Goal: Contribute content: Contribute content

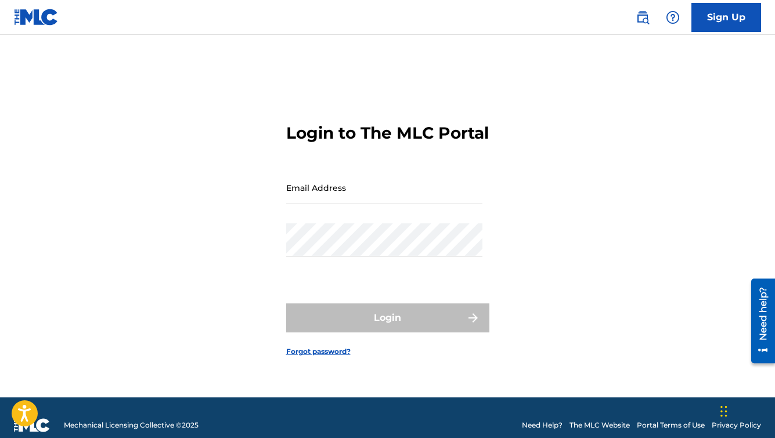
click at [357, 202] on input "Email Address" at bounding box center [384, 187] width 196 height 33
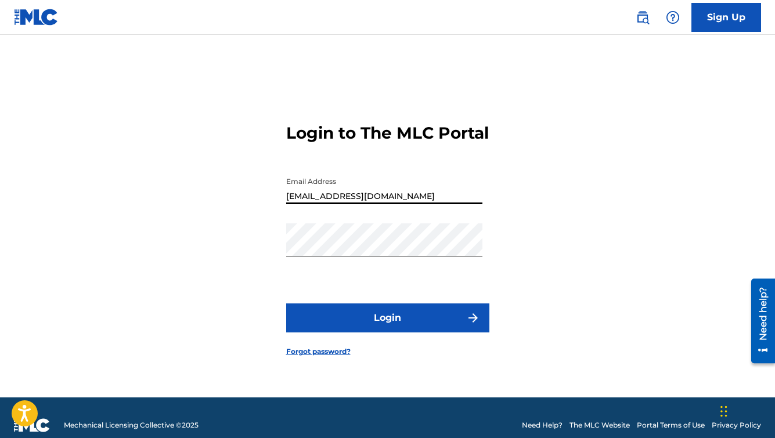
type input "[EMAIL_ADDRESS][DOMAIN_NAME]"
click at [390, 331] on button "Login" at bounding box center [387, 318] width 203 height 29
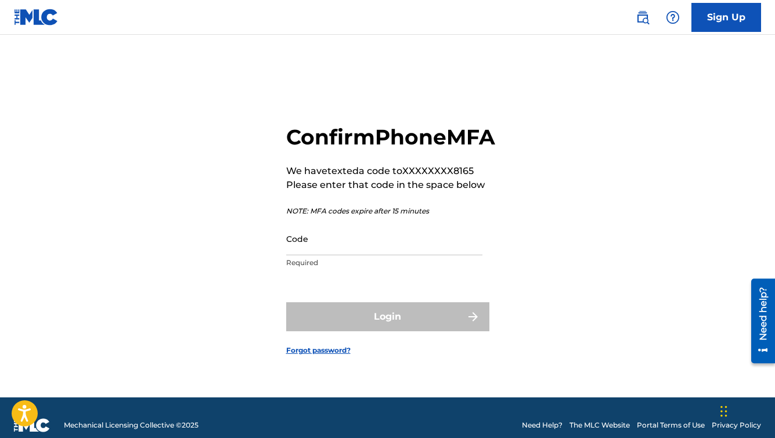
click at [333, 256] on input "Code" at bounding box center [384, 238] width 196 height 33
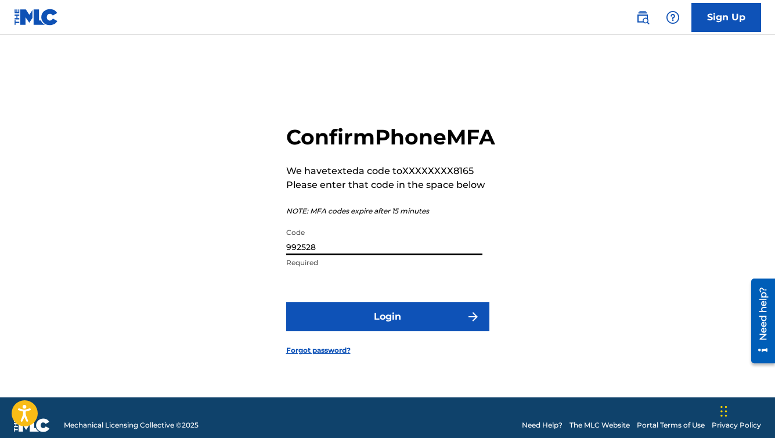
type input "992528"
click at [358, 329] on button "Login" at bounding box center [387, 317] width 203 height 29
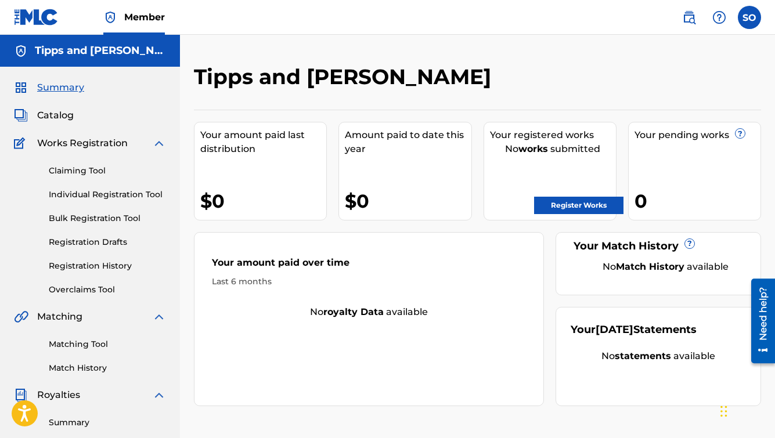
click at [571, 203] on link "Register Works" at bounding box center [578, 205] width 89 height 17
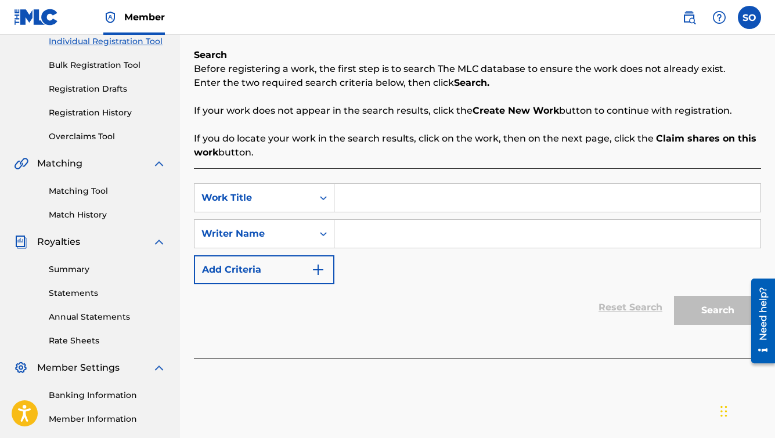
scroll to position [170, 0]
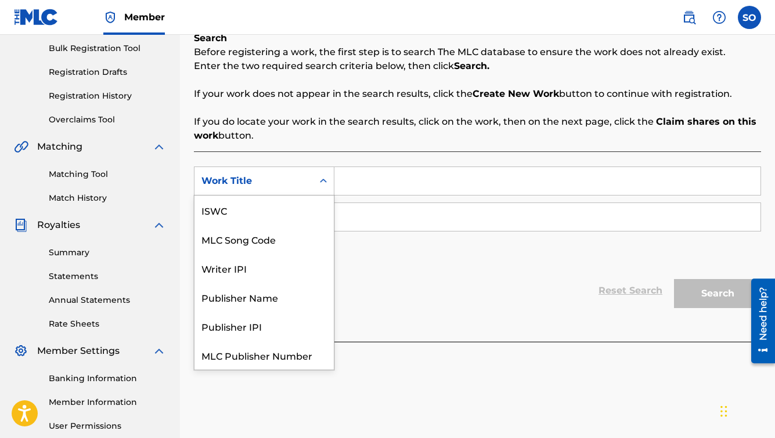
click at [324, 185] on icon "Search Form" at bounding box center [324, 181] width 12 height 12
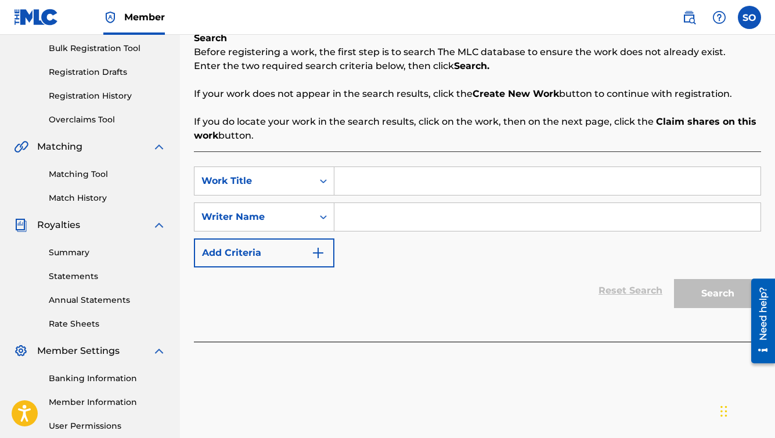
click at [465, 327] on div "SearchWithCriteria997e41df-f0c0-40d2-ba32-ea873de46fc9 Work Title SearchWithCri…" at bounding box center [477, 247] width 567 height 190
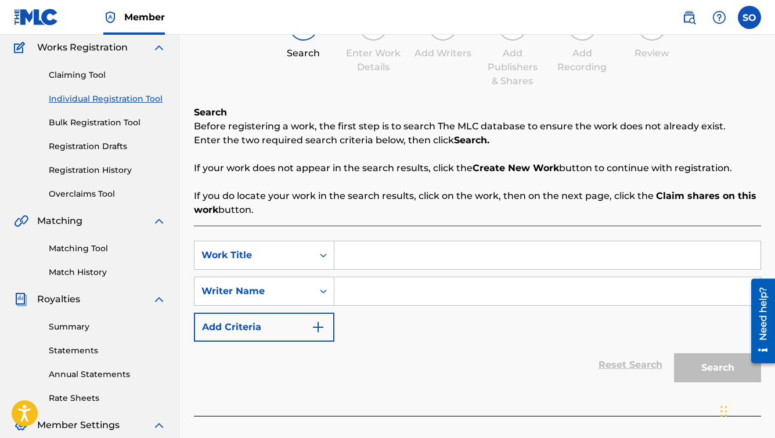
scroll to position [98, 0]
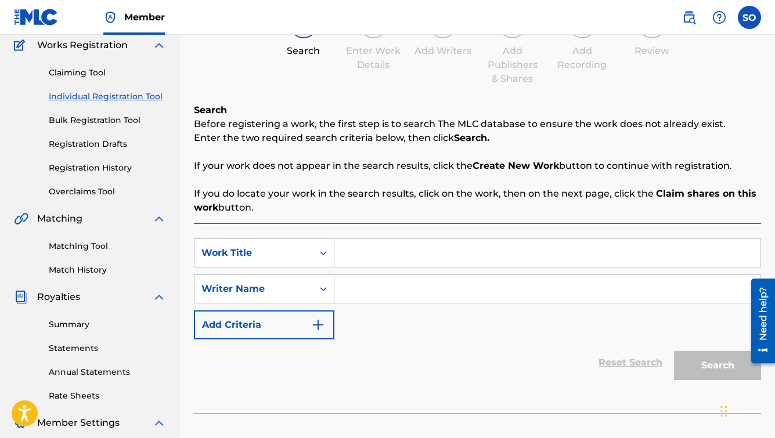
click at [455, 254] on input "Search Form" at bounding box center [547, 253] width 426 height 28
type input "All I Need"
click at [321, 287] on icon "Search Form" at bounding box center [324, 289] width 12 height 12
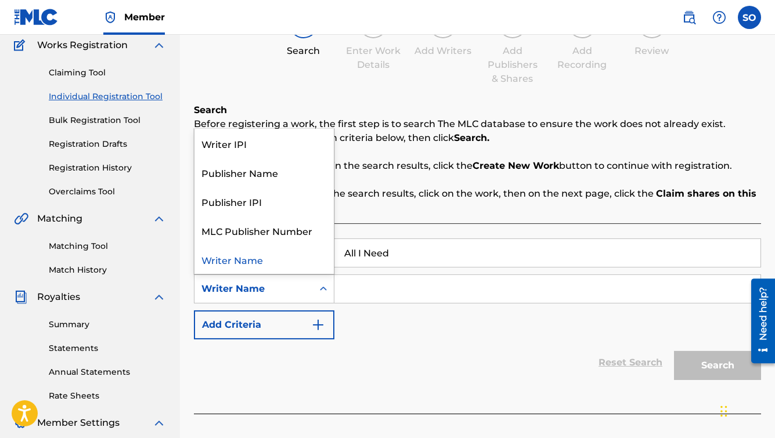
click at [321, 289] on icon "Search Form" at bounding box center [323, 289] width 7 height 4
click at [379, 330] on div "SearchWithCriteria997e41df-f0c0-40d2-ba32-ea873de46fc9 Work Title All I Need Se…" at bounding box center [477, 289] width 567 height 101
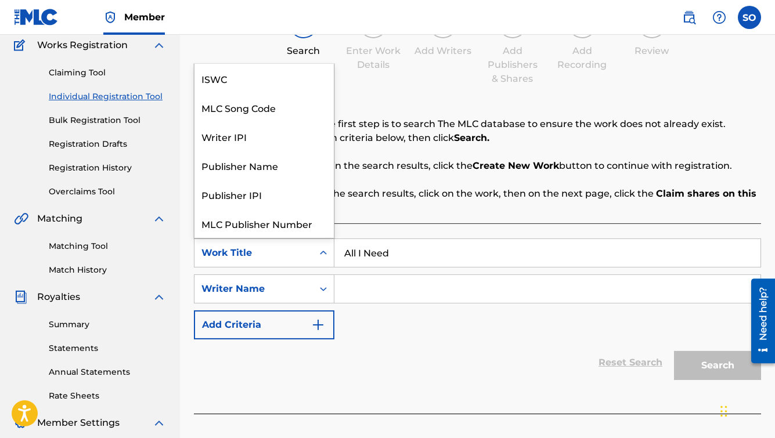
click at [322, 253] on icon "Search Form" at bounding box center [323, 253] width 7 height 4
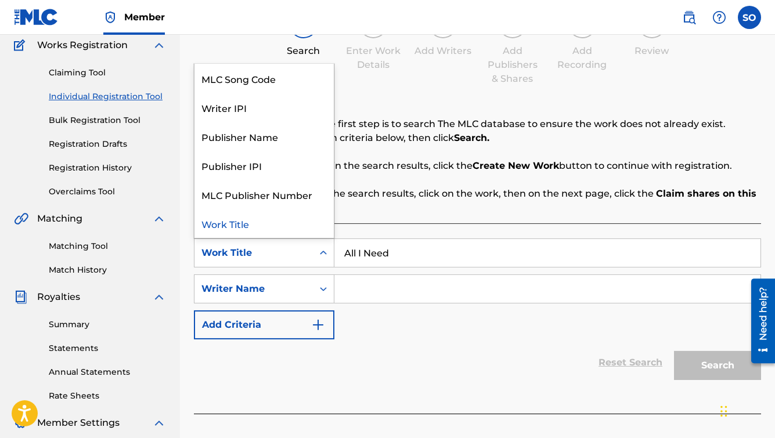
click at [389, 341] on div "Reset Search Search" at bounding box center [477, 363] width 567 height 46
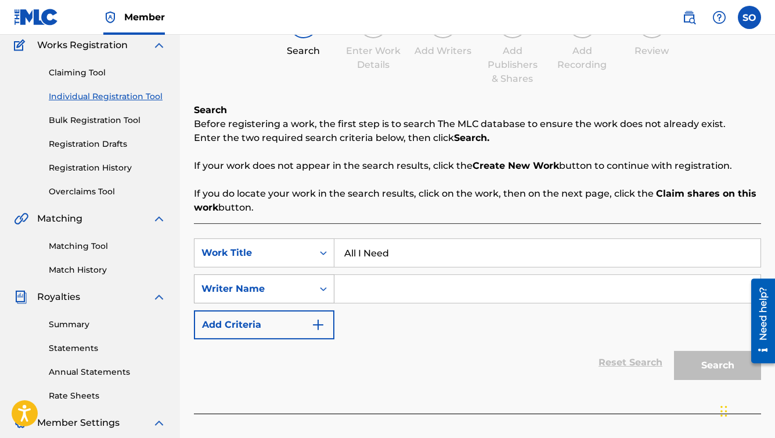
click at [321, 289] on icon "Search Form" at bounding box center [323, 289] width 7 height 4
click at [318, 285] on icon "Search Form" at bounding box center [324, 289] width 12 height 12
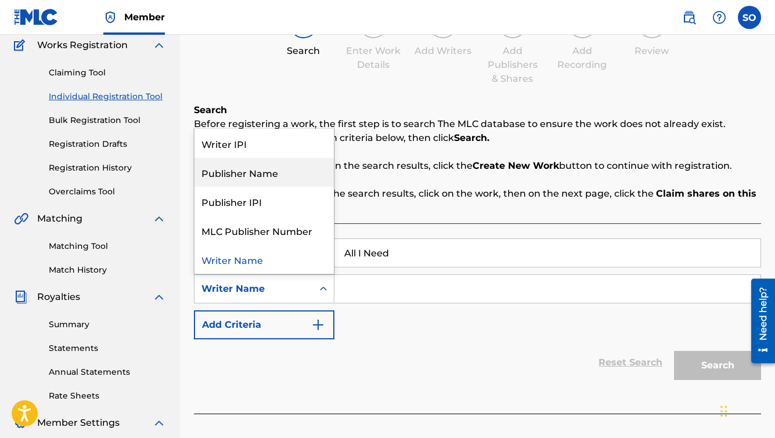
click at [275, 180] on div "Publisher Name" at bounding box center [264, 172] width 139 height 29
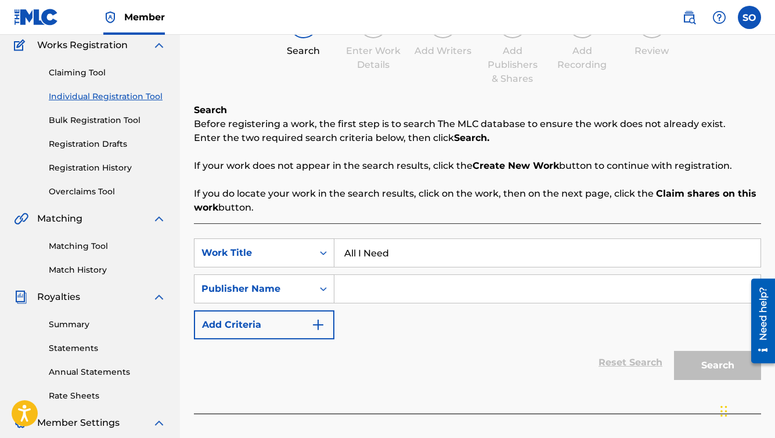
click at [376, 292] on input "Search Form" at bounding box center [547, 289] width 426 height 28
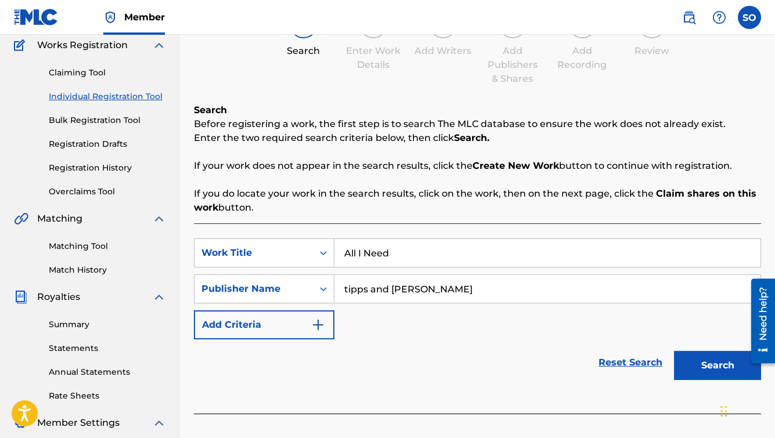
type input "tipps and [PERSON_NAME]"
click at [700, 366] on button "Search" at bounding box center [717, 365] width 87 height 29
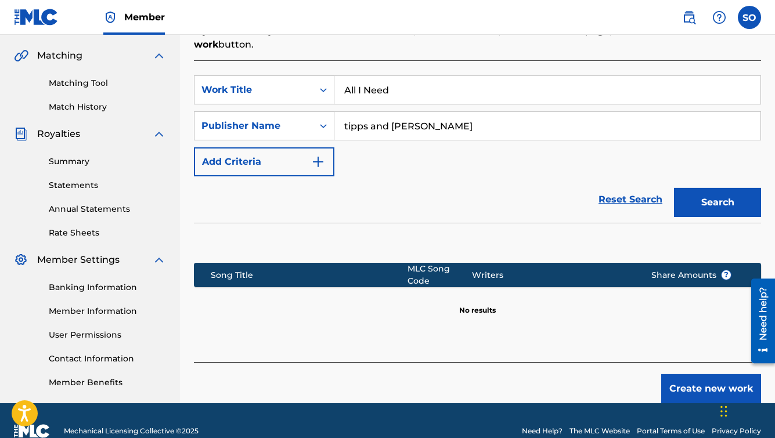
scroll to position [282, 0]
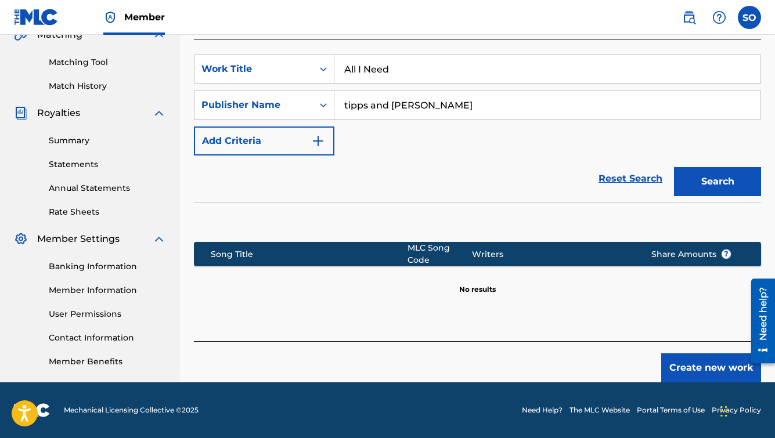
click at [714, 374] on button "Create new work" at bounding box center [711, 368] width 100 height 29
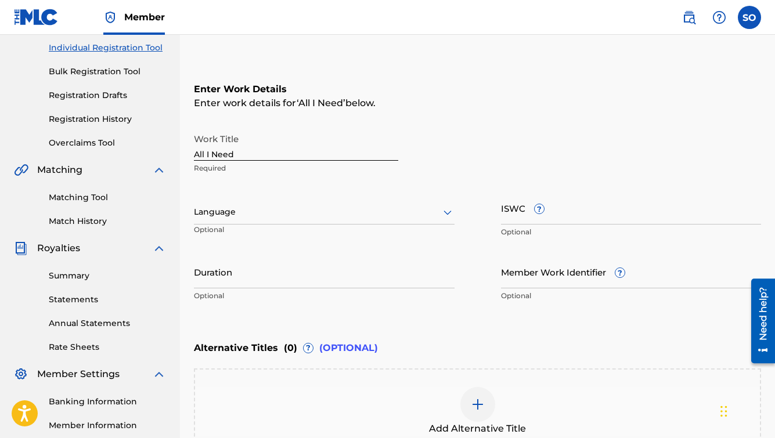
scroll to position [149, 0]
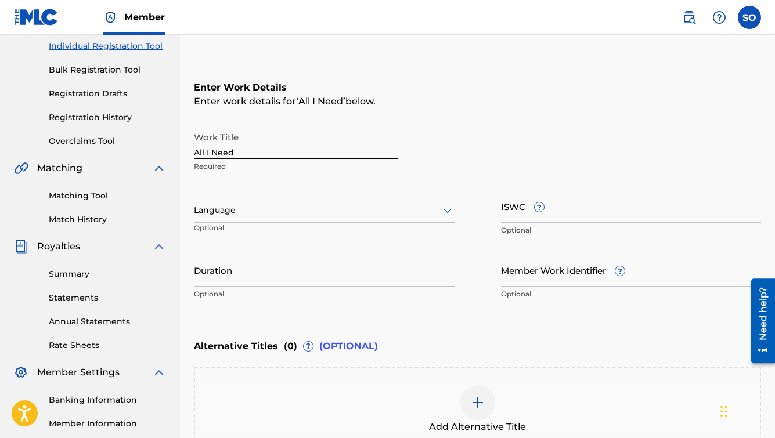
click at [554, 214] on input "ISWC ?" at bounding box center [631, 206] width 261 height 33
paste input "T3246332861"
type input "T3246332861"
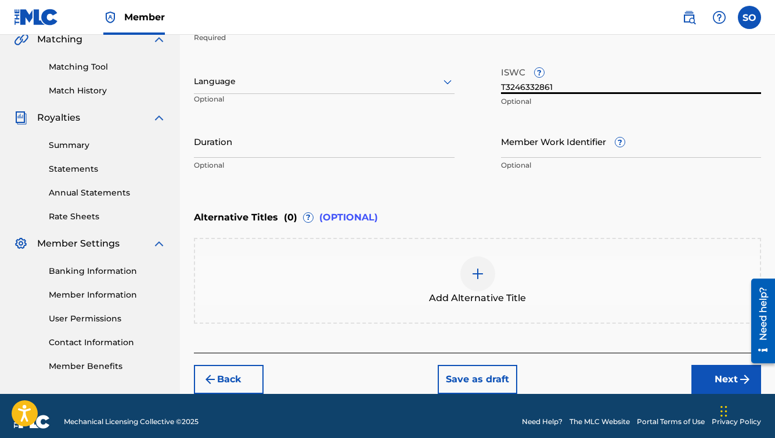
scroll to position [289, 0]
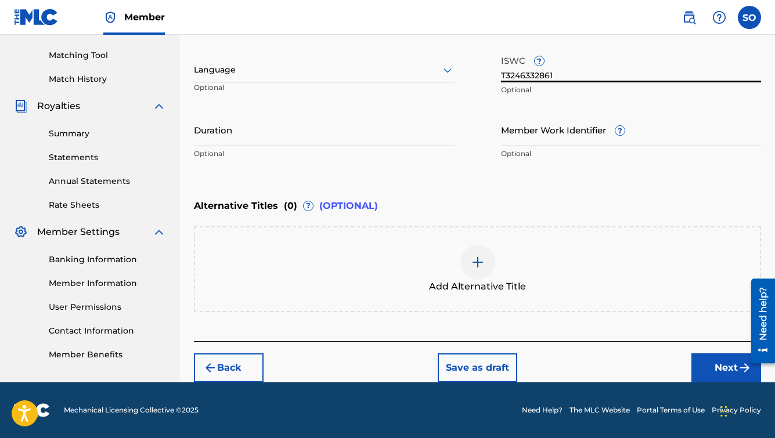
click at [534, 77] on input "T3246332861" at bounding box center [631, 65] width 261 height 33
click at [713, 365] on button "Next" at bounding box center [727, 368] width 70 height 29
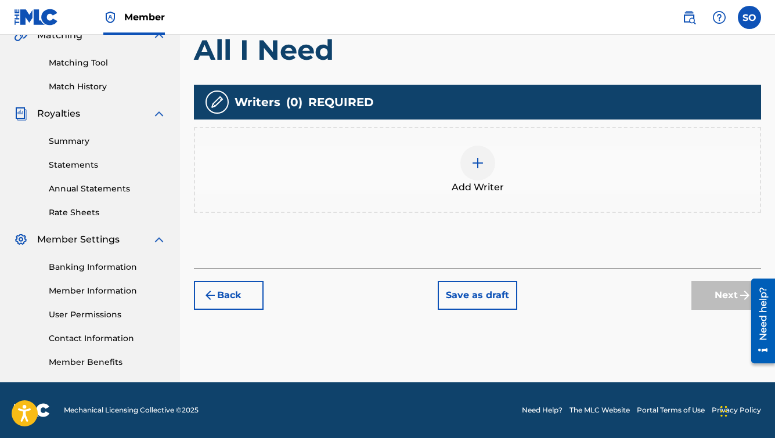
click at [476, 161] on img at bounding box center [478, 163] width 14 height 14
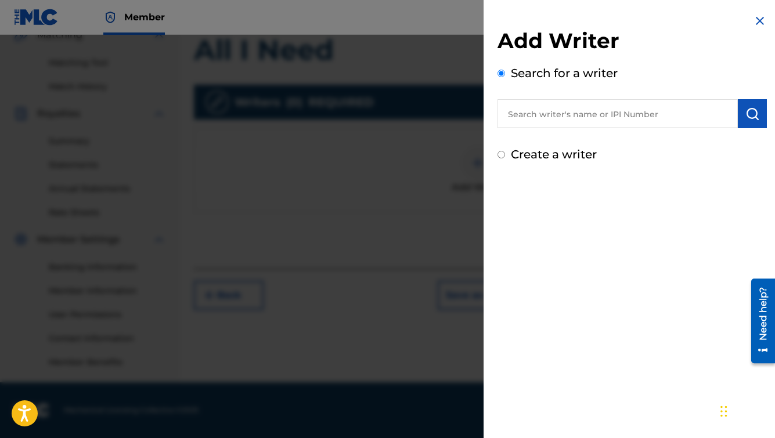
click at [546, 113] on input "text" at bounding box center [618, 113] width 240 height 29
type input "S"
drag, startPoint x: 566, startPoint y: 116, endPoint x: 478, endPoint y: 114, distance: 87.7
click at [498, 114] on input "[PERSON_NAME]" at bounding box center [618, 113] width 240 height 29
type input "[PERSON_NAME]"
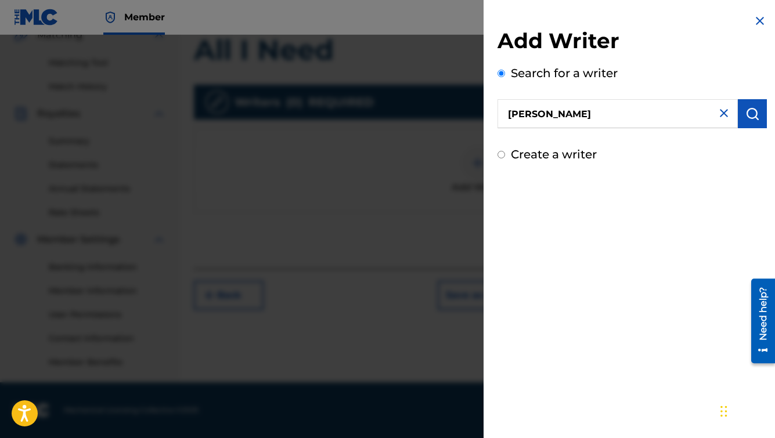
click at [503, 155] on input "Create a writer" at bounding box center [502, 155] width 8 height 8
radio input "false"
radio input "true"
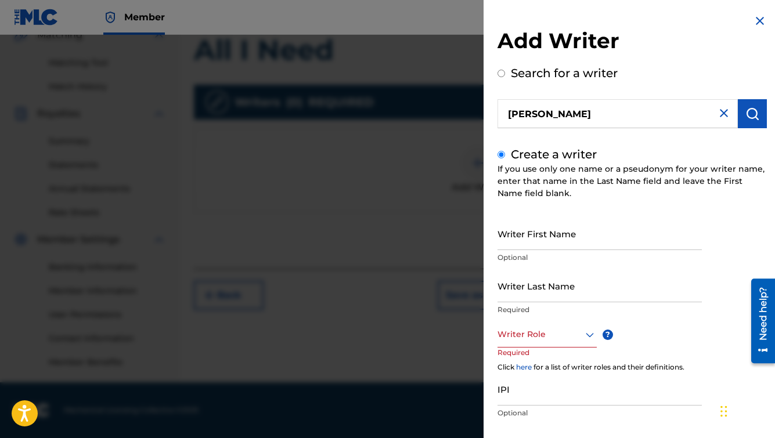
click at [560, 237] on input "Writer First Name" at bounding box center [600, 233] width 204 height 33
type input "[PERSON_NAME]"
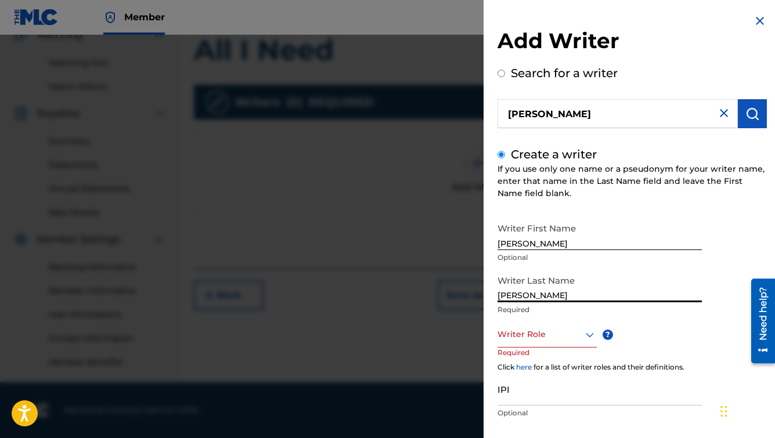
type input "[PERSON_NAME]"
click at [557, 335] on div "Writer Role" at bounding box center [547, 335] width 99 height 26
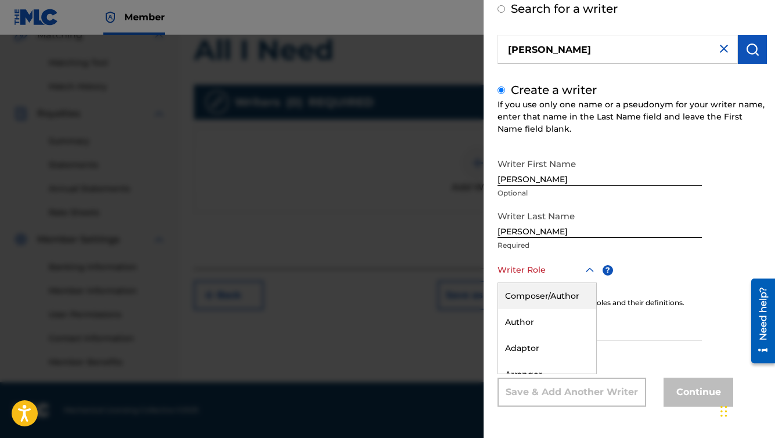
click at [562, 303] on div "Composer/Author" at bounding box center [547, 296] width 98 height 26
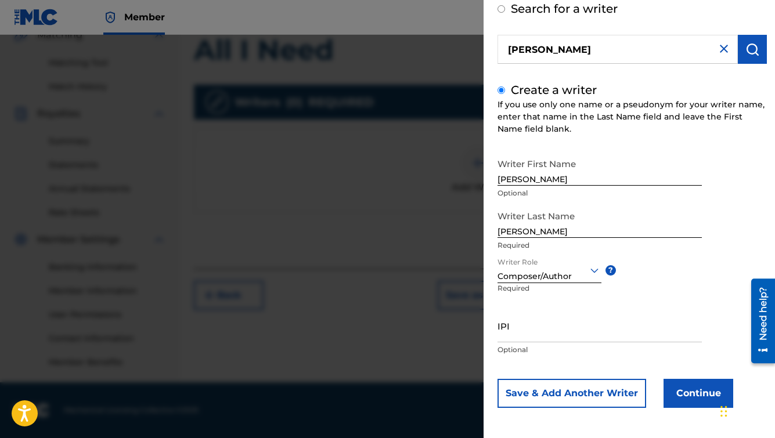
click at [519, 332] on input "IPI" at bounding box center [600, 326] width 204 height 33
paste input "522636664"
type input "522636664"
drag, startPoint x: 549, startPoint y: 51, endPoint x: 524, endPoint y: 52, distance: 25.0
click at [524, 52] on input "[PERSON_NAME]" at bounding box center [618, 49] width 240 height 29
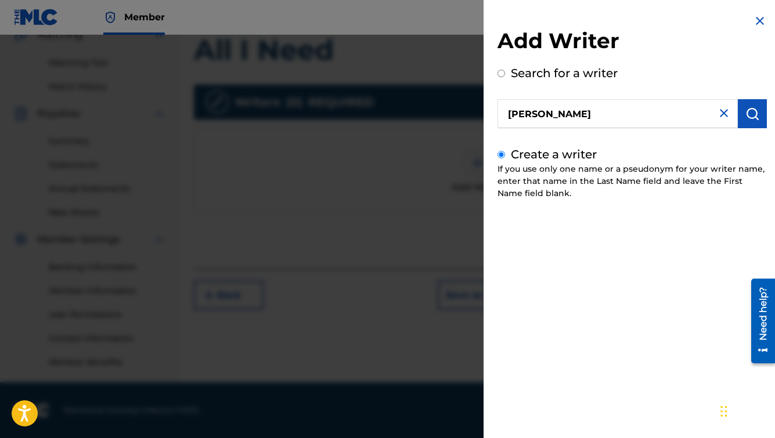
radio input "true"
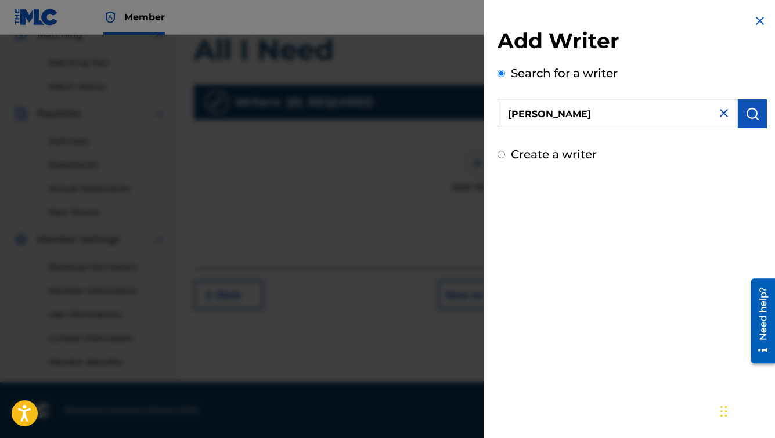
type input "[PERSON_NAME]"
click at [538, 154] on label "Create a writer" at bounding box center [554, 155] width 86 height 14
click at [505, 154] on input "Create a writer" at bounding box center [502, 155] width 8 height 8
radio input "false"
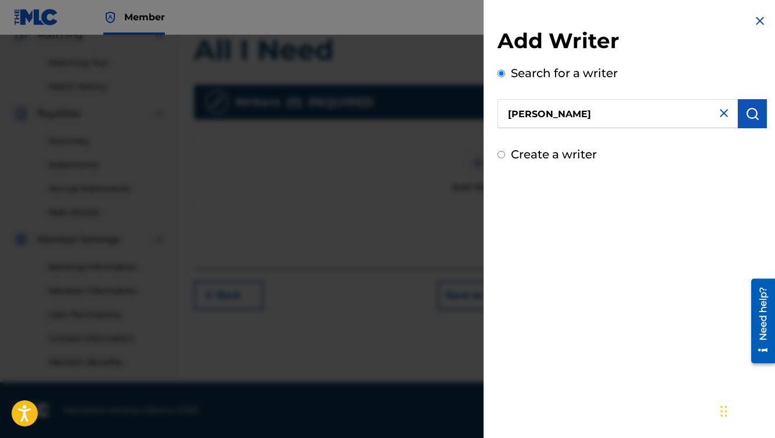
radio input "true"
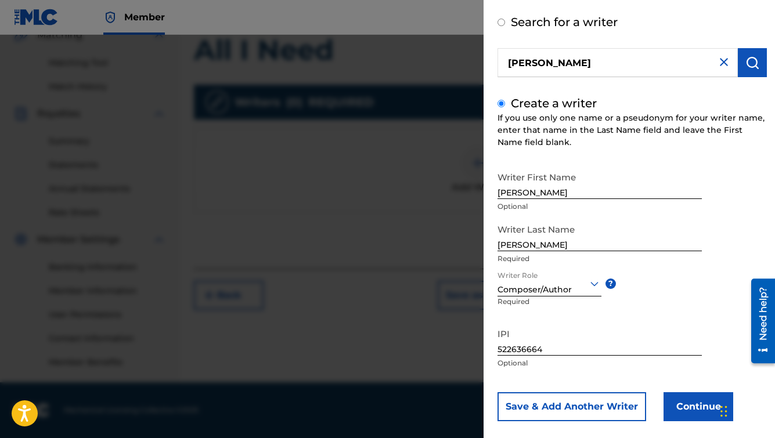
scroll to position [66, 0]
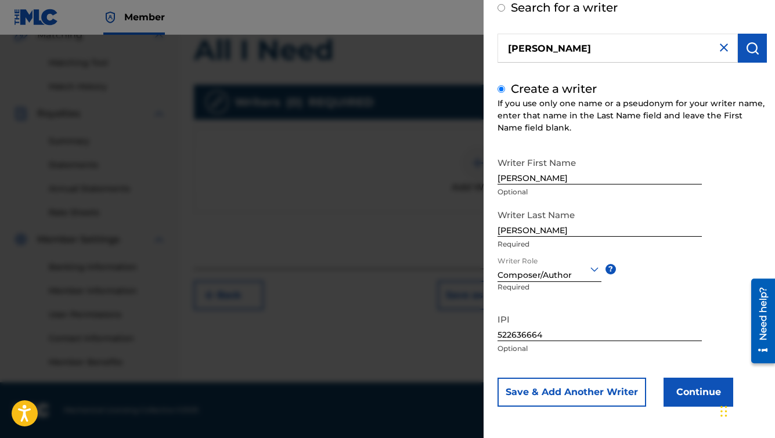
click at [699, 390] on button "Continue" at bounding box center [699, 392] width 70 height 29
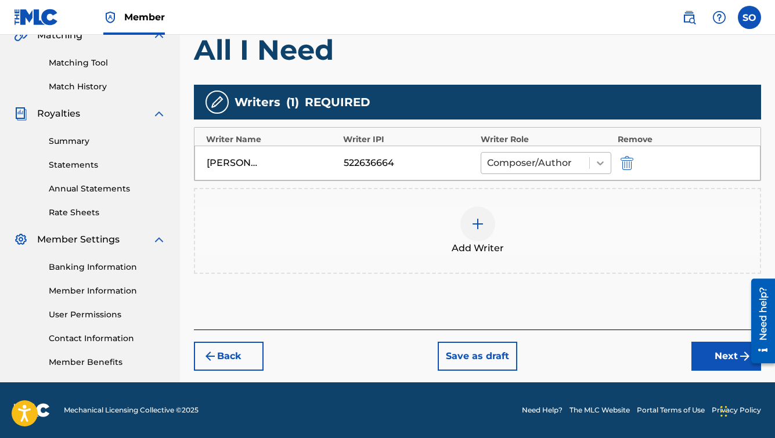
click at [599, 160] on icon at bounding box center [601, 163] width 12 height 12
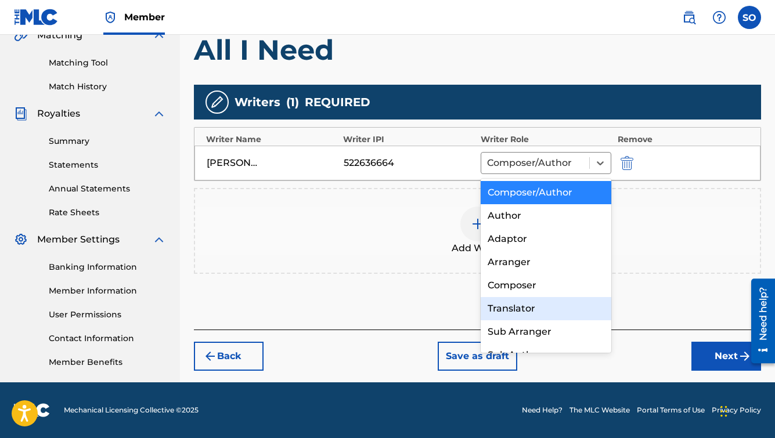
scroll to position [16, 0]
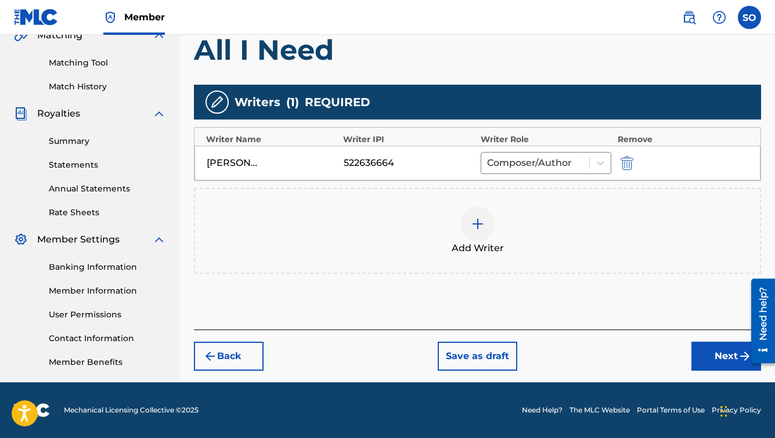
click at [649, 266] on div "Add Writer" at bounding box center [477, 231] width 567 height 86
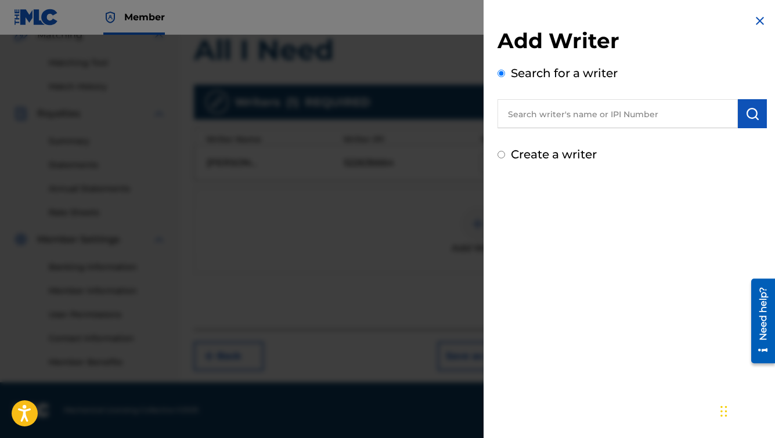
click at [758, 21] on img at bounding box center [760, 21] width 14 height 14
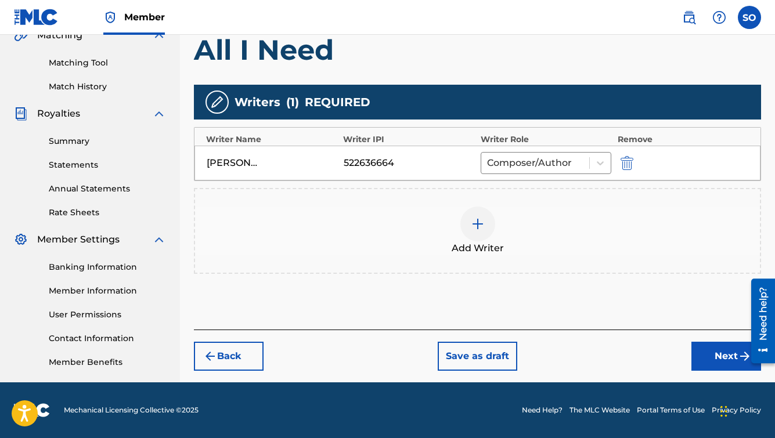
click at [722, 355] on button "Next" at bounding box center [727, 356] width 70 height 29
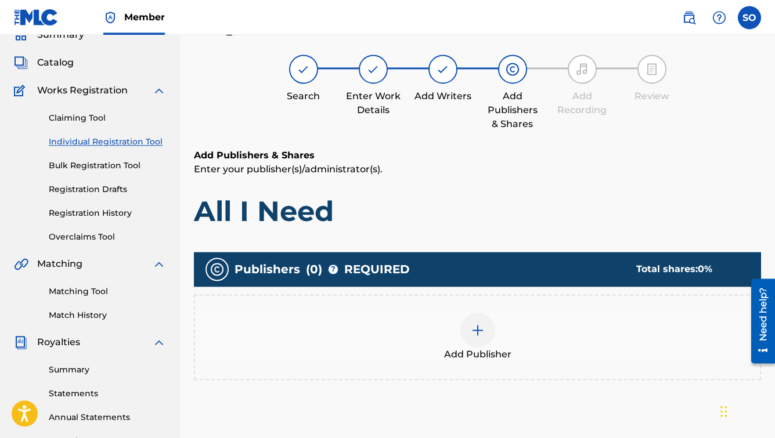
scroll to position [52, 0]
click at [481, 330] on img at bounding box center [478, 331] width 14 height 14
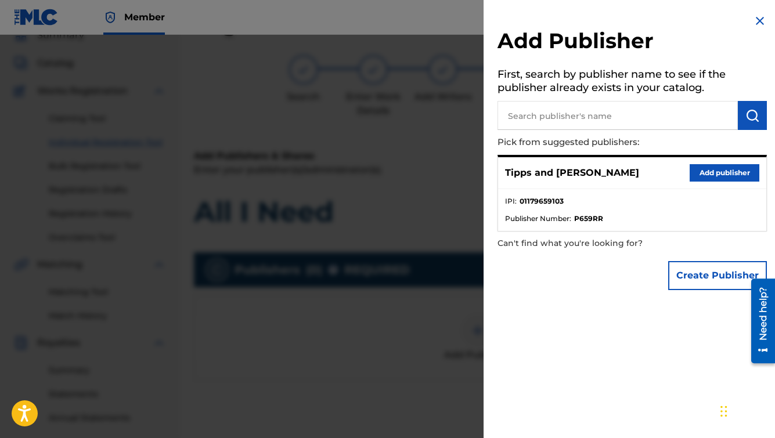
click at [555, 116] on input "text" at bounding box center [618, 115] width 240 height 29
click at [705, 172] on button "Add publisher" at bounding box center [725, 172] width 70 height 17
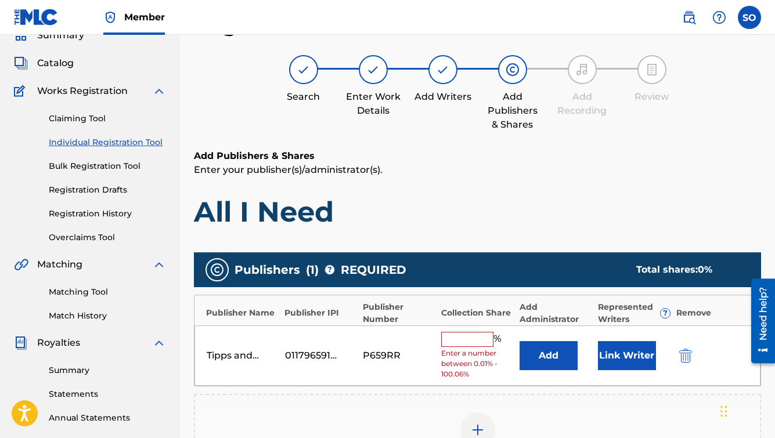
click at [472, 340] on input "text" at bounding box center [467, 339] width 52 height 15
type input "q"
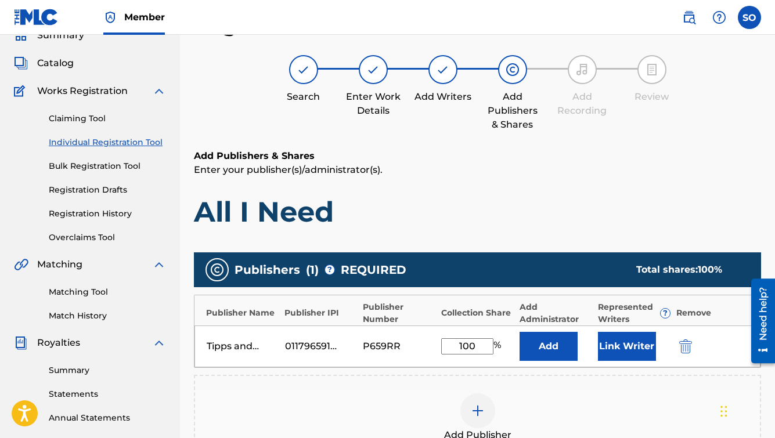
type input "100"
click at [536, 353] on button "Add" at bounding box center [549, 346] width 58 height 29
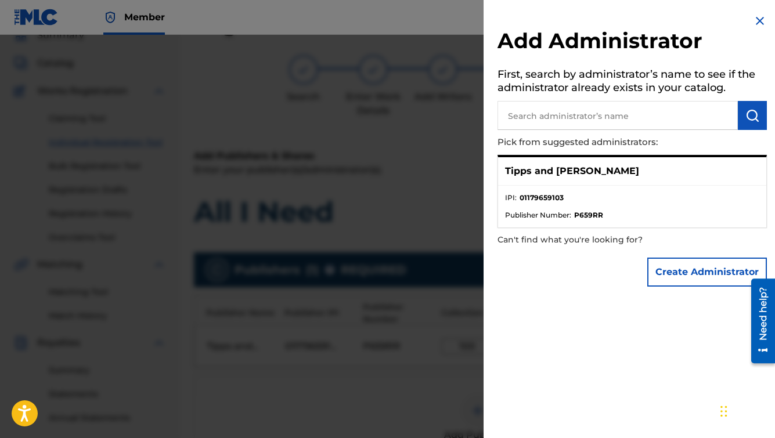
click at [756, 23] on img at bounding box center [760, 21] width 14 height 14
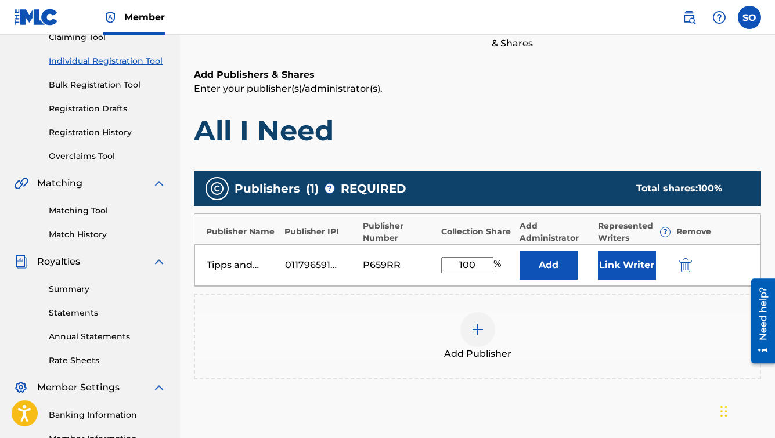
scroll to position [135, 0]
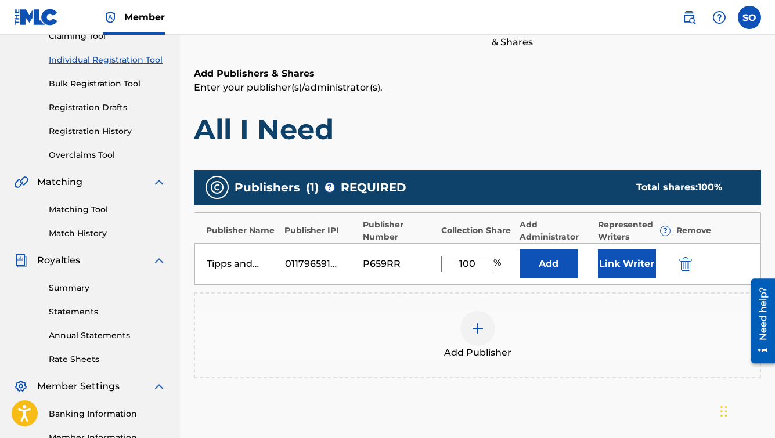
click at [620, 265] on button "Link Writer" at bounding box center [627, 264] width 58 height 29
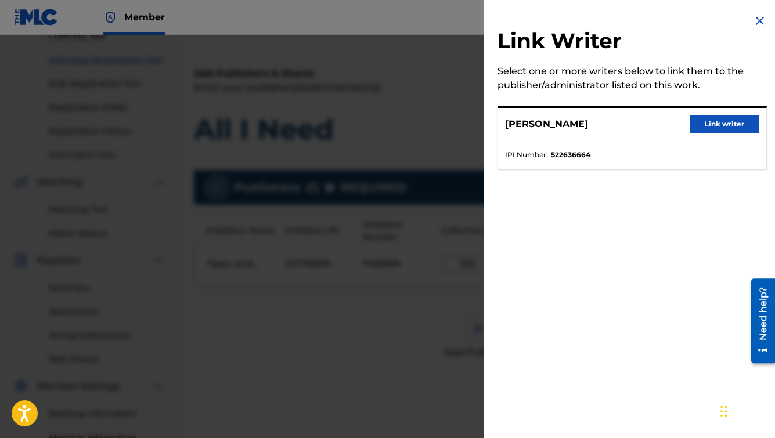
click at [710, 124] on button "Link writer" at bounding box center [725, 124] width 70 height 17
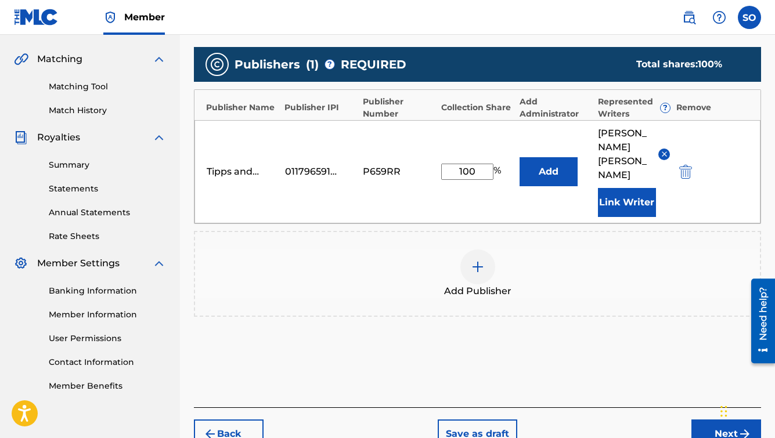
scroll to position [260, 0]
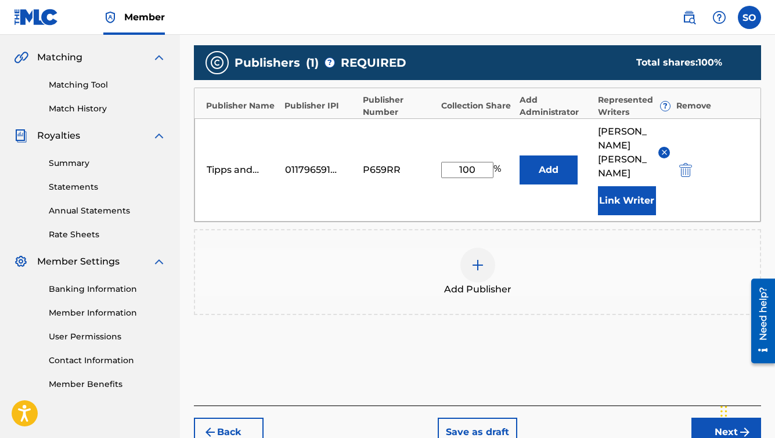
click at [710, 418] on button "Next" at bounding box center [727, 432] width 70 height 29
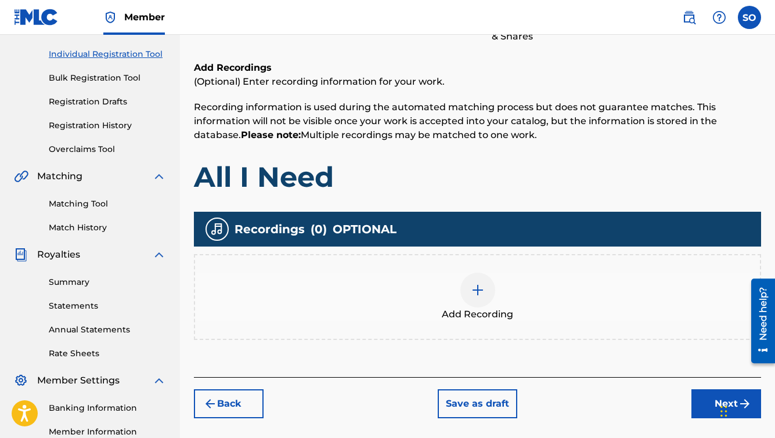
scroll to position [142, 0]
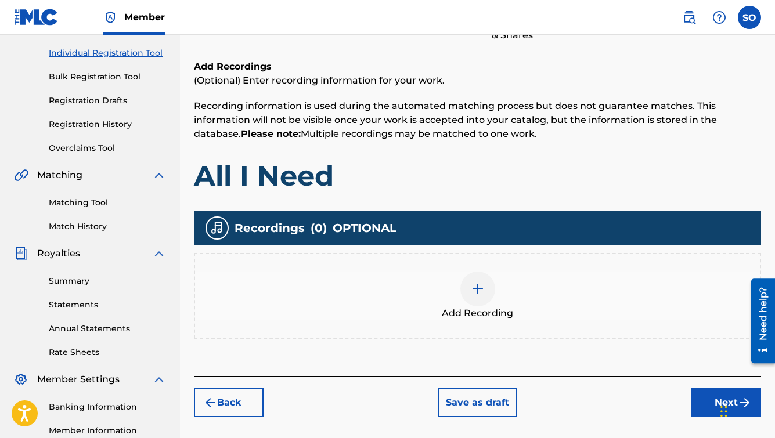
click at [480, 287] on img at bounding box center [478, 289] width 14 height 14
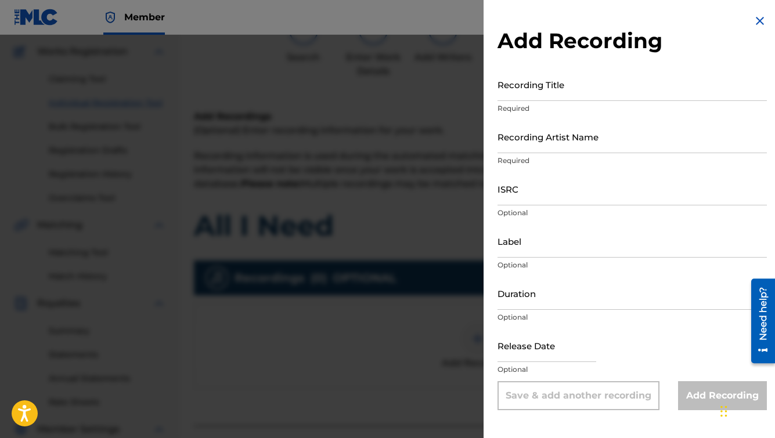
scroll to position [87, 0]
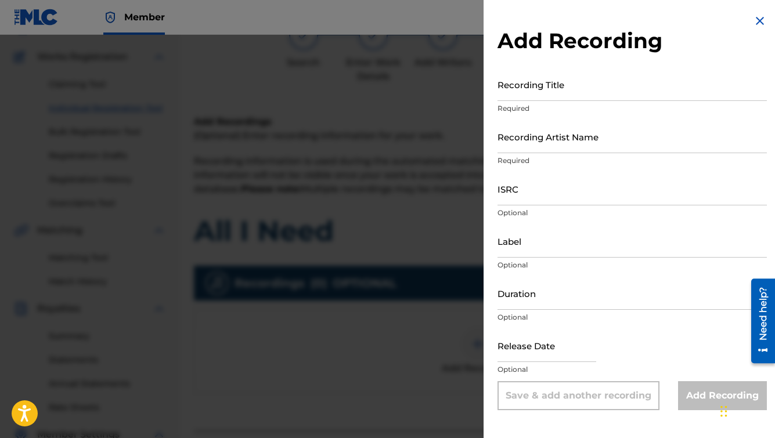
click at [756, 18] on img at bounding box center [760, 21] width 14 height 14
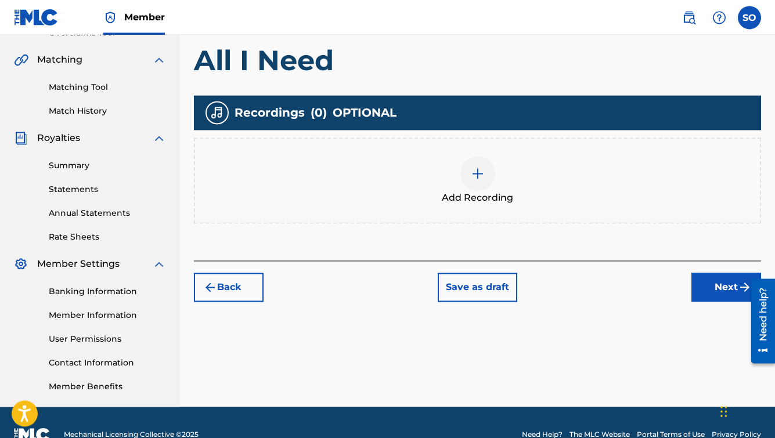
scroll to position [256, 0]
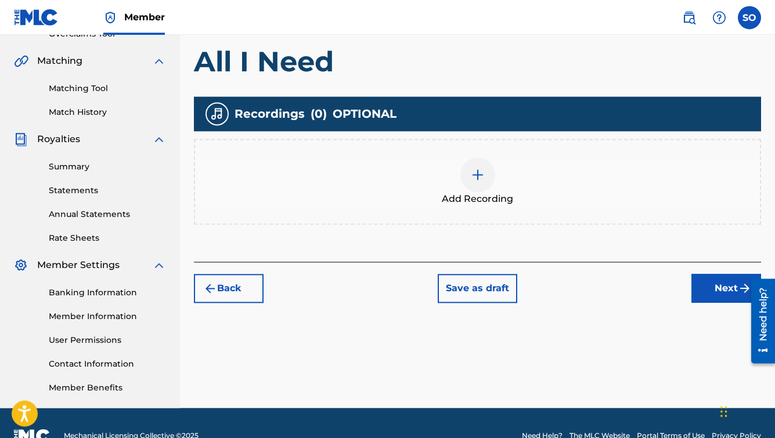
click at [480, 173] on img at bounding box center [478, 175] width 14 height 14
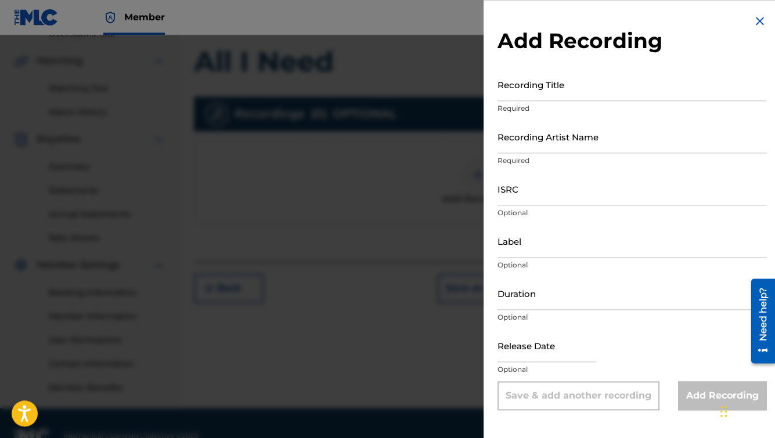
click at [613, 88] on input "Recording Title" at bounding box center [632, 84] width 269 height 33
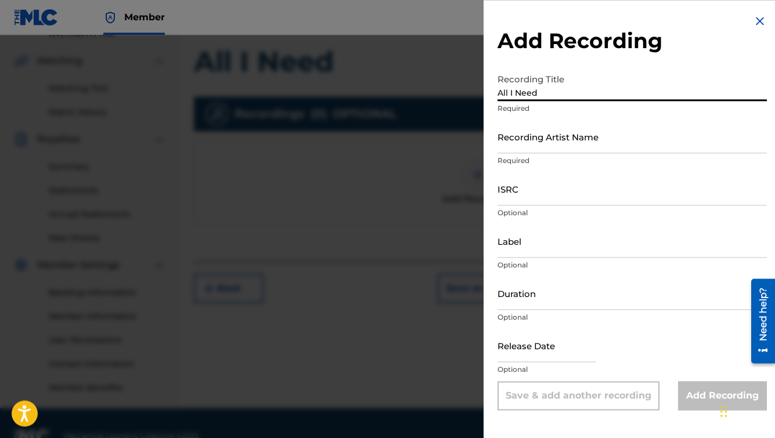
type input "All I Need"
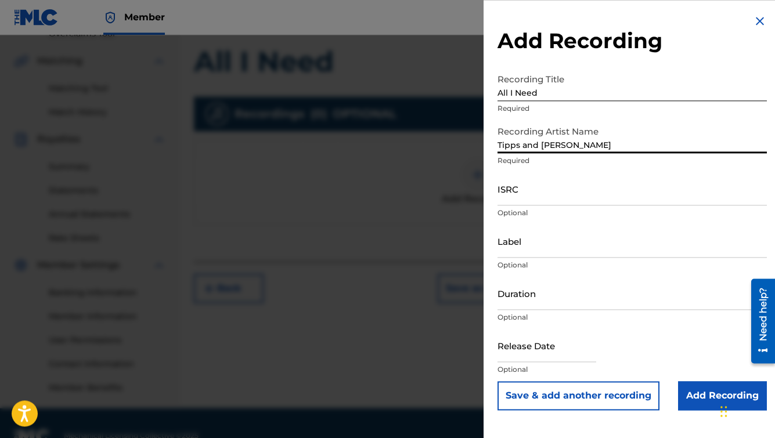
type input "Tipps and [PERSON_NAME]"
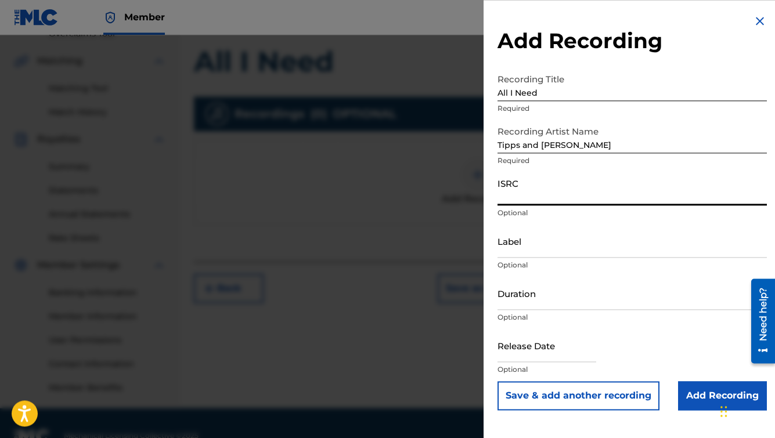
paste input "QZFZ32447152"
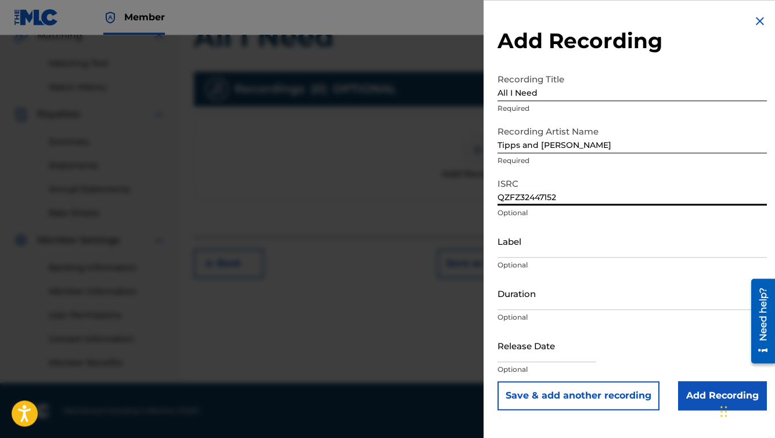
scroll to position [282, 0]
type input "QZFZ32447152"
click at [692, 391] on input "Add Recording" at bounding box center [722, 396] width 89 height 29
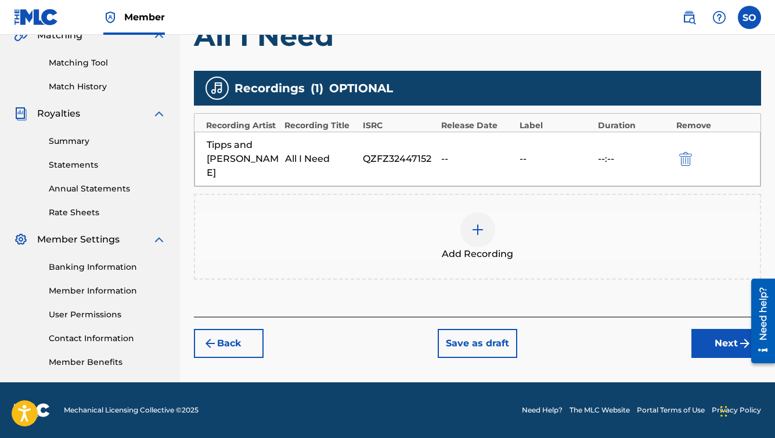
click at [709, 337] on button "Next" at bounding box center [727, 343] width 70 height 29
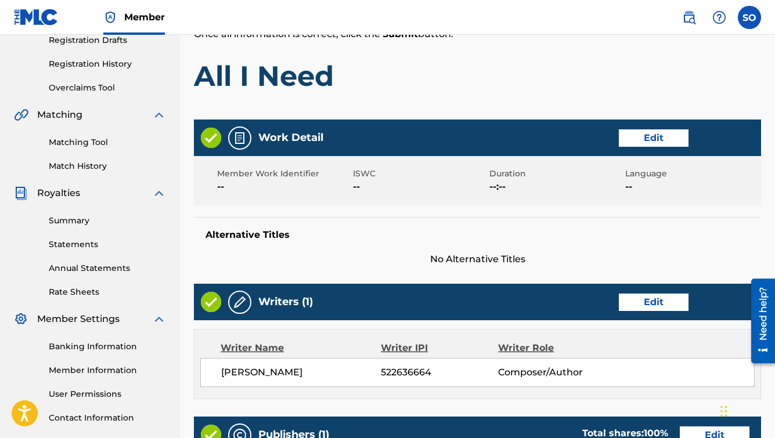
scroll to position [188, 0]
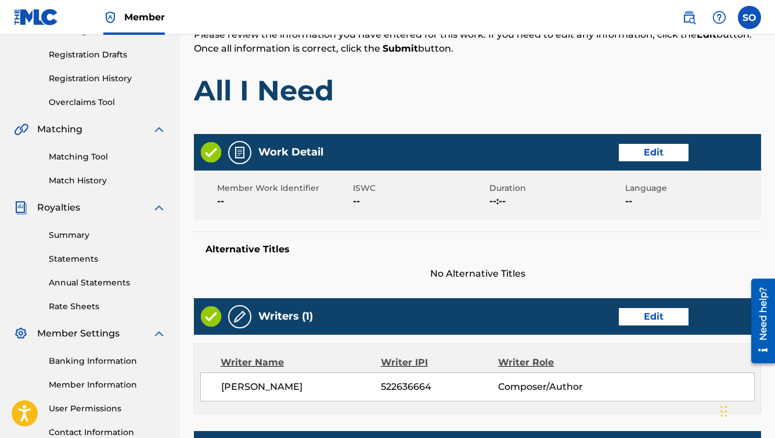
click at [638, 155] on button "Edit" at bounding box center [654, 152] width 70 height 17
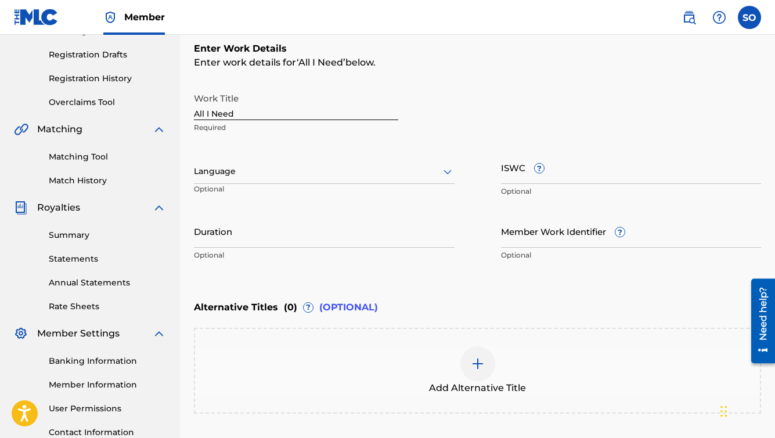
click at [519, 172] on input "ISWC ?" at bounding box center [631, 167] width 261 height 33
paste input "T3246332861"
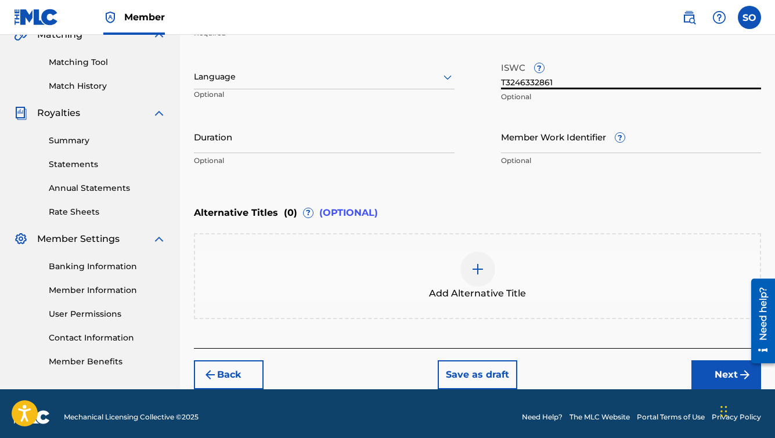
type input "T3246332861"
click at [709, 372] on button "Next" at bounding box center [727, 375] width 70 height 29
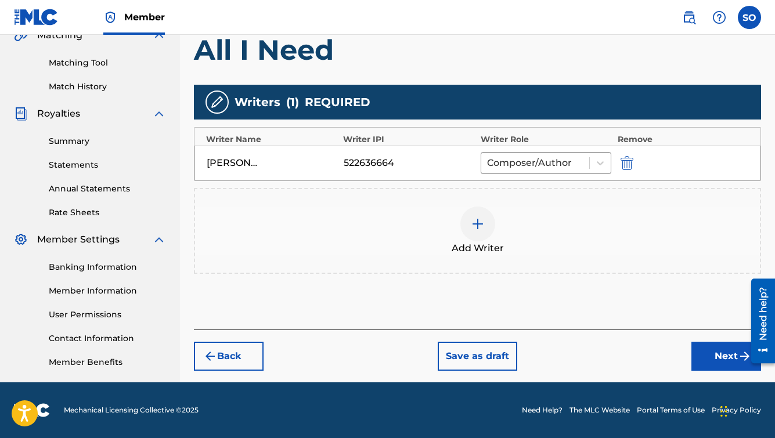
click at [708, 357] on button "Next" at bounding box center [727, 356] width 70 height 29
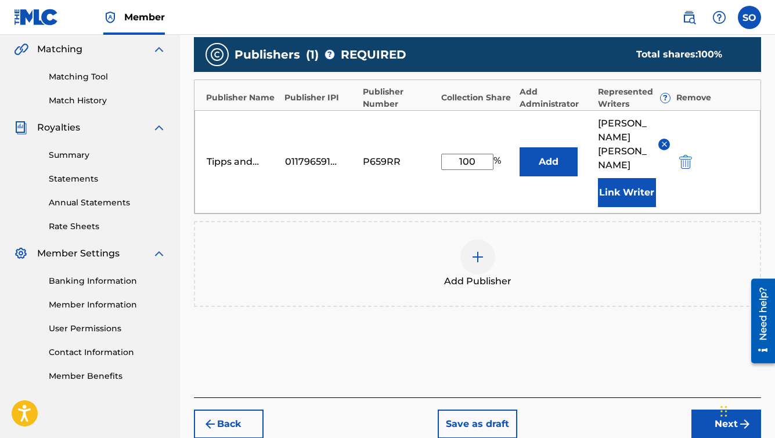
click at [706, 410] on button "Next" at bounding box center [727, 424] width 70 height 29
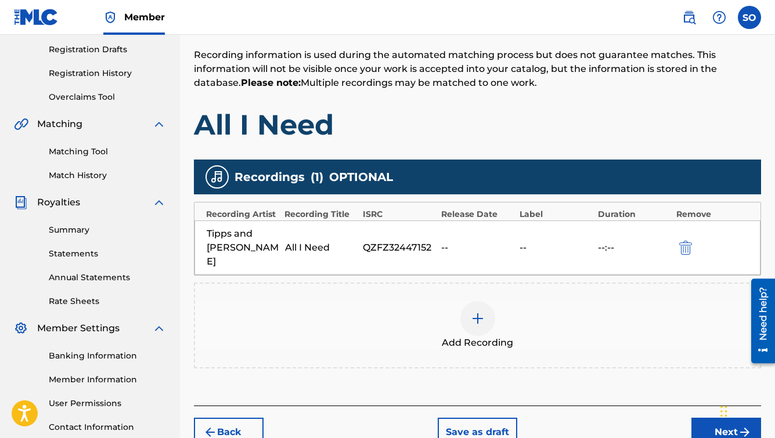
scroll to position [214, 0]
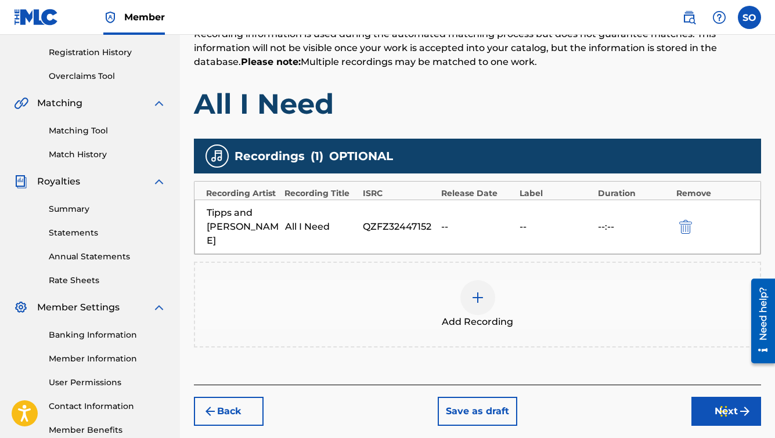
click at [711, 401] on button "Next" at bounding box center [727, 411] width 70 height 29
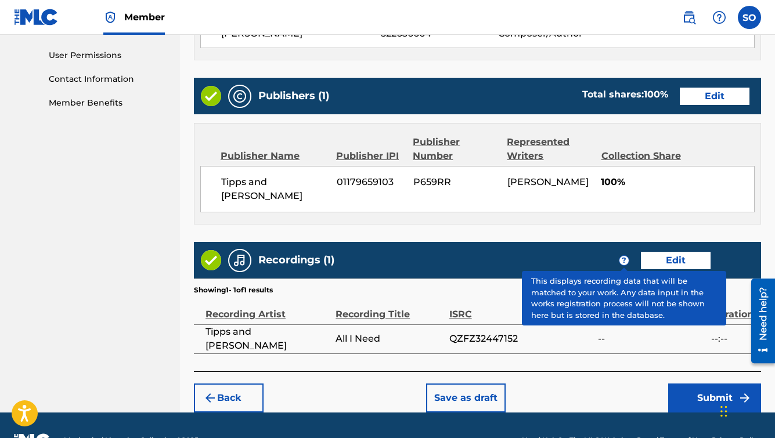
scroll to position [557, 0]
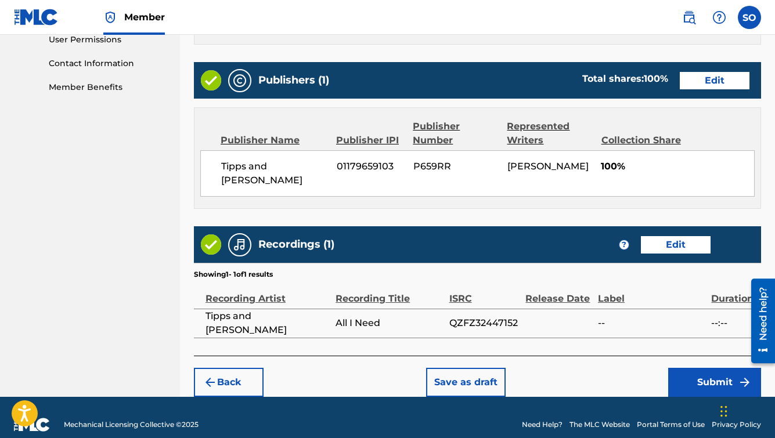
click at [692, 368] on button "Submit" at bounding box center [714, 382] width 93 height 29
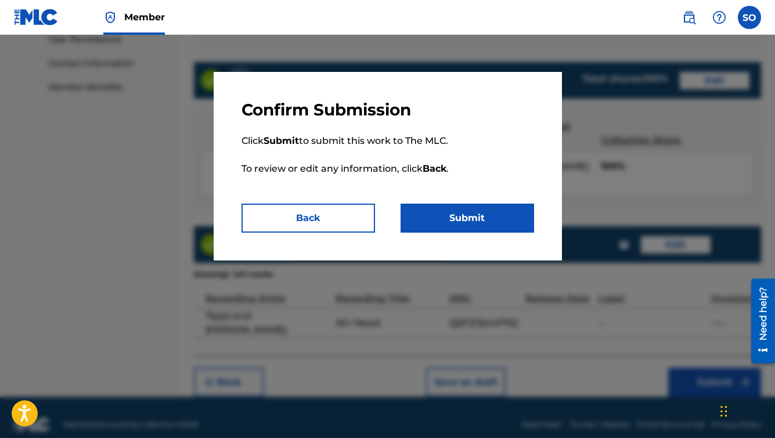
click at [468, 218] on button "Submit" at bounding box center [468, 218] width 134 height 29
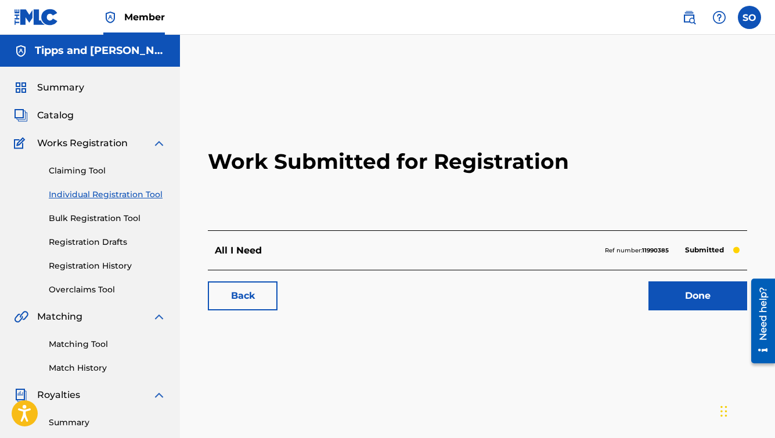
click at [677, 297] on link "Done" at bounding box center [698, 296] width 99 height 29
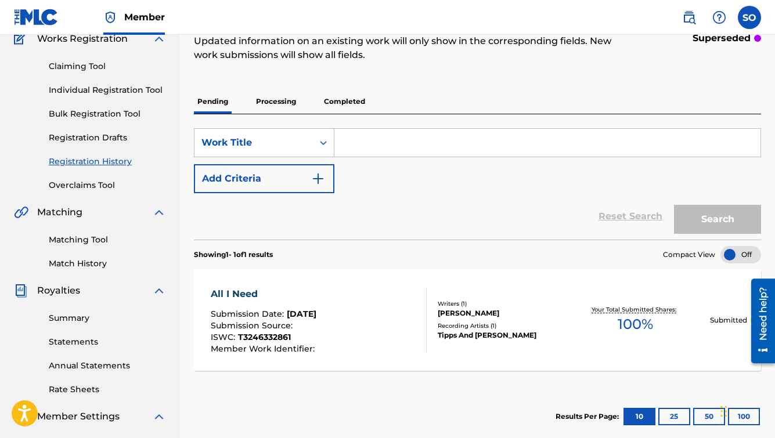
scroll to position [102, 0]
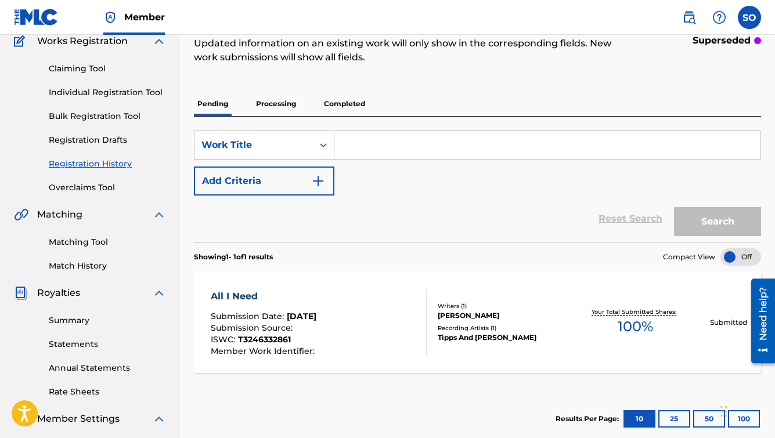
click at [443, 143] on input "Search Form" at bounding box center [547, 145] width 426 height 28
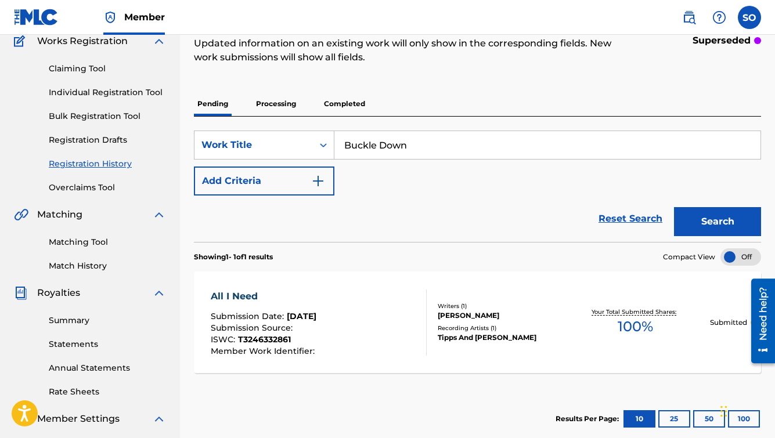
type input "Buckle Down"
click at [697, 217] on button "Search" at bounding box center [717, 221] width 87 height 29
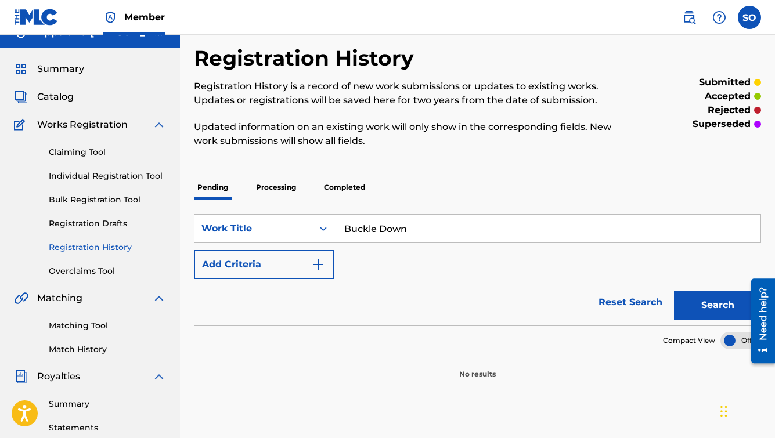
scroll to position [0, 0]
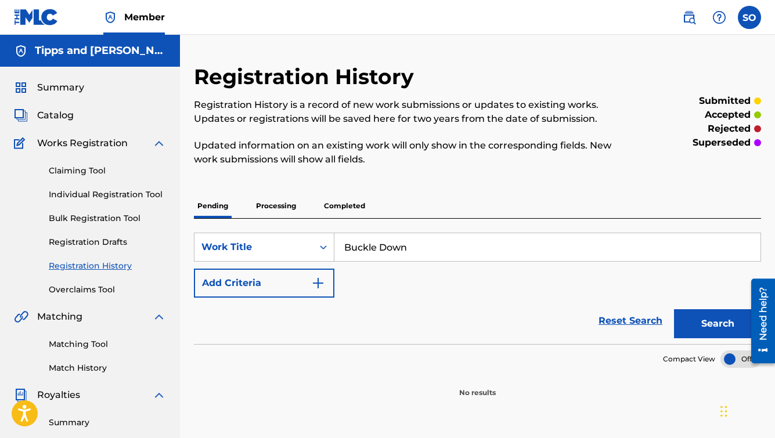
click at [316, 282] on img "Search Form" at bounding box center [318, 283] width 14 height 14
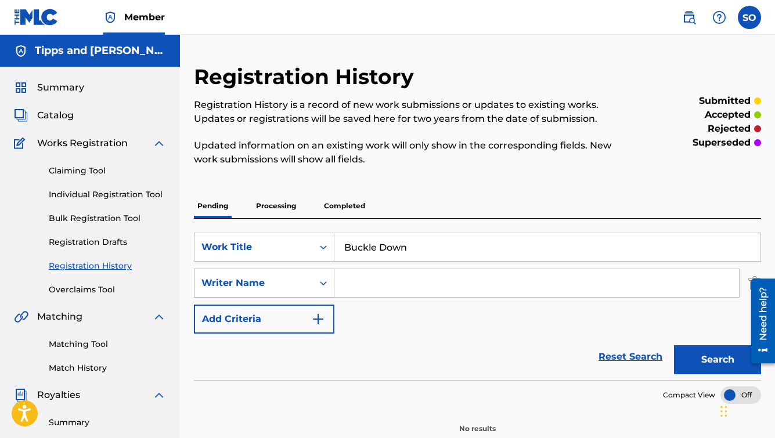
click at [310, 285] on div "Writer Name" at bounding box center [264, 283] width 141 height 29
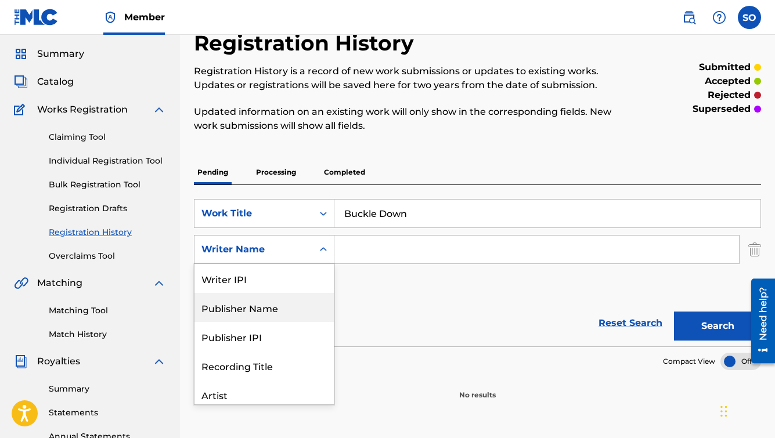
scroll to position [29, 0]
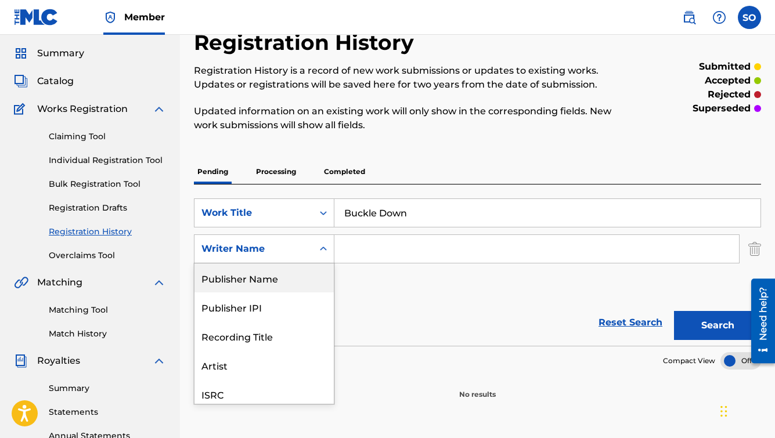
click at [285, 280] on div "Publisher Name" at bounding box center [264, 278] width 139 height 29
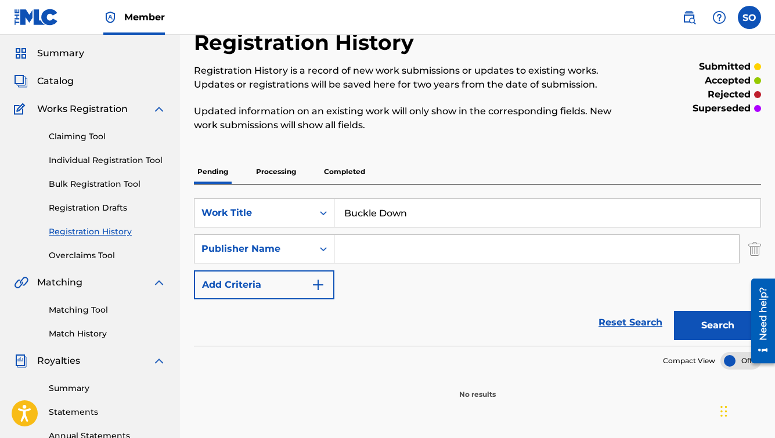
click at [377, 256] on input "Search Form" at bounding box center [536, 249] width 405 height 28
type input "Tipps and [PERSON_NAME]"
click at [701, 315] on button "Search" at bounding box center [717, 325] width 87 height 29
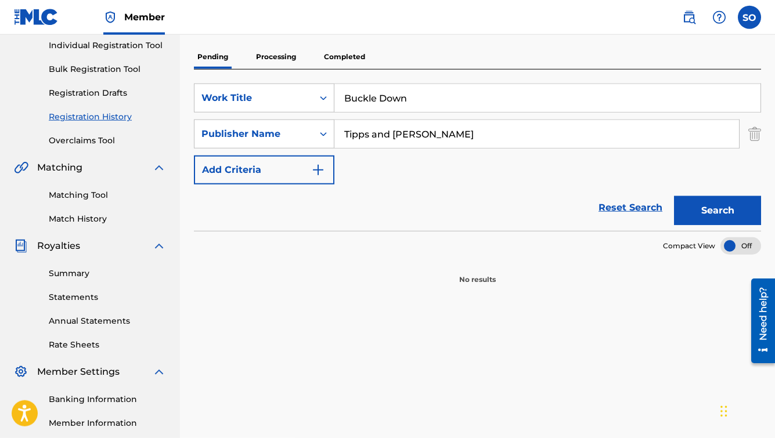
scroll to position [0, 0]
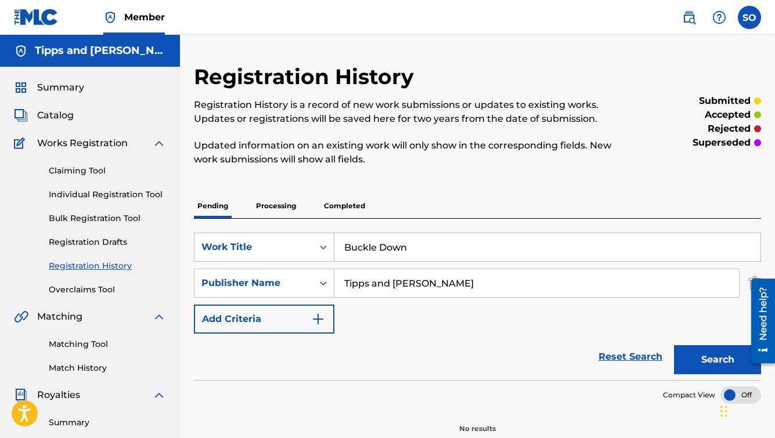
click at [319, 318] on img "Search Form" at bounding box center [318, 319] width 14 height 14
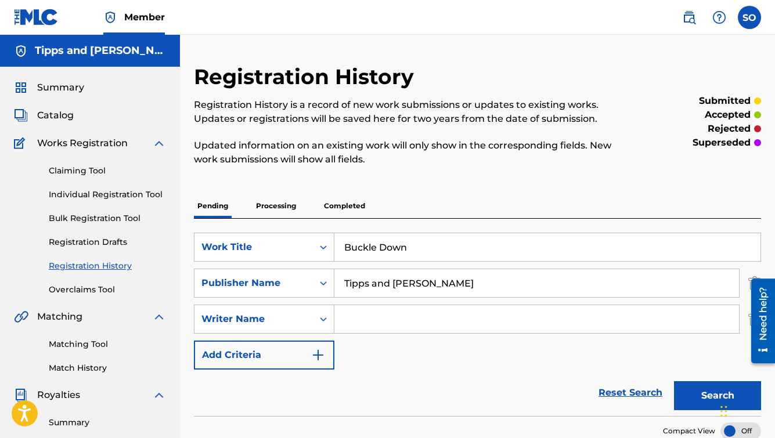
click at [319, 318] on div "Search Form" at bounding box center [323, 319] width 21 height 28
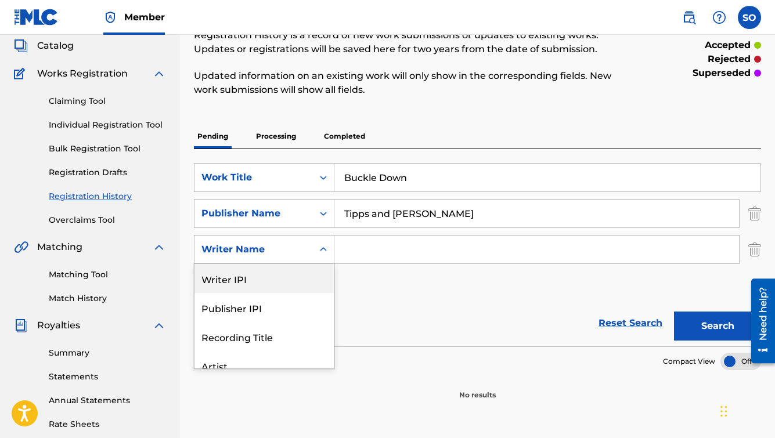
click at [319, 318] on div "Publisher IPI" at bounding box center [264, 307] width 139 height 29
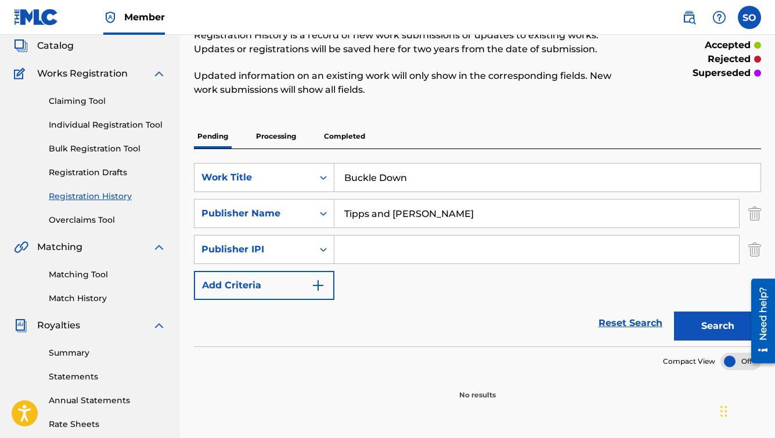
scroll to position [70, 0]
click at [384, 301] on div "Reset Search Search" at bounding box center [477, 323] width 567 height 46
click at [753, 250] on img "Search Form" at bounding box center [755, 249] width 13 height 29
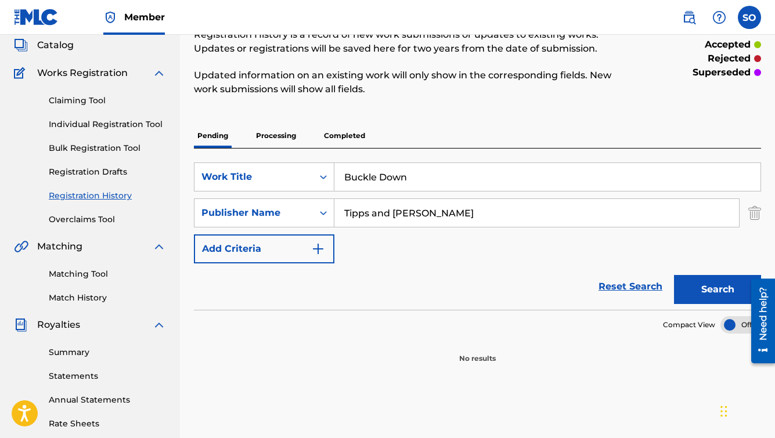
click at [758, 215] on img "Search Form" at bounding box center [755, 213] width 13 height 29
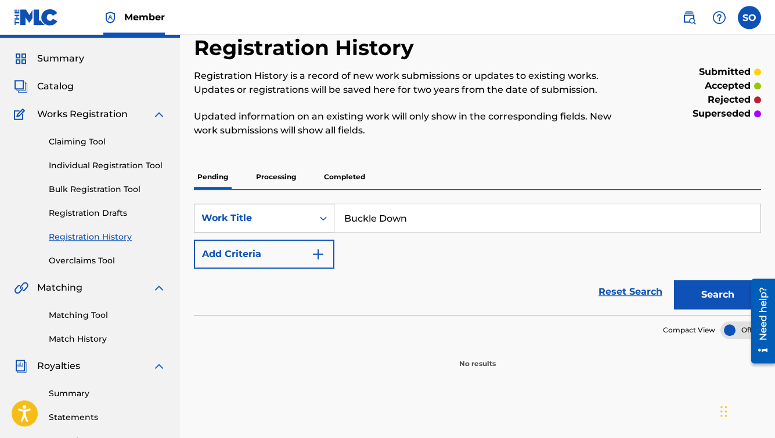
scroll to position [0, 0]
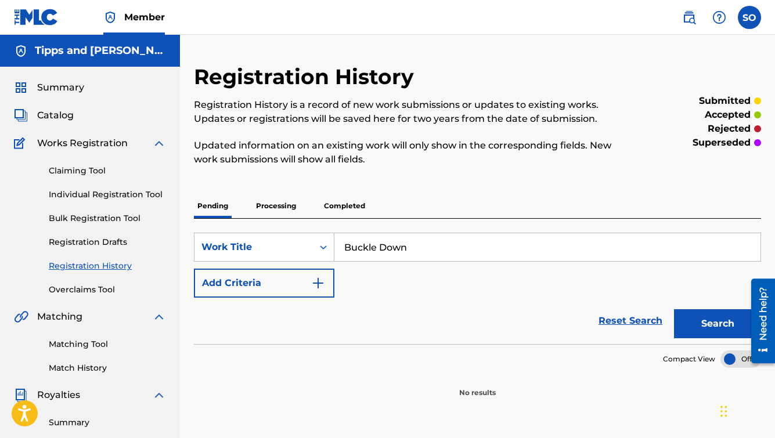
click at [130, 53] on h5 "Tipps and [PERSON_NAME]" at bounding box center [100, 50] width 131 height 13
click at [57, 113] on span "Catalog" at bounding box center [55, 116] width 37 height 14
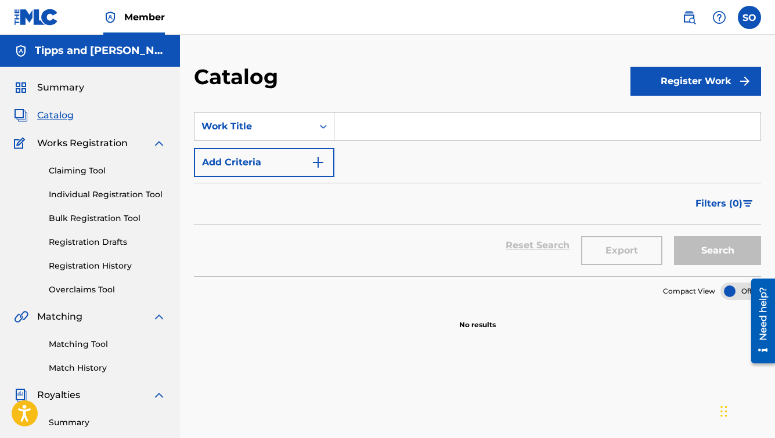
click at [361, 127] on input "Search Form" at bounding box center [547, 127] width 426 height 28
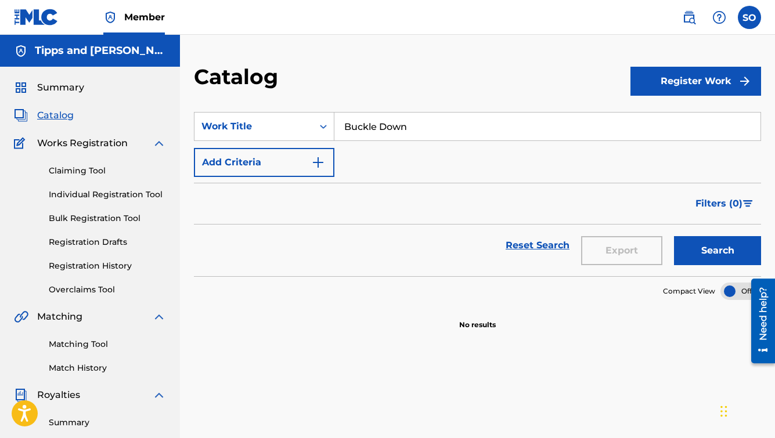
type input "Buckle Down"
click at [696, 246] on button "Search" at bounding box center [717, 250] width 87 height 29
click at [91, 169] on link "Claiming Tool" at bounding box center [107, 171] width 117 height 12
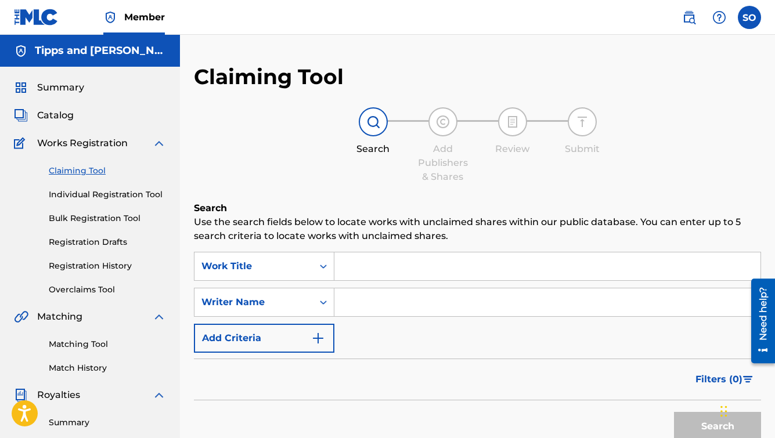
click at [409, 268] on input "Search Form" at bounding box center [547, 267] width 426 height 28
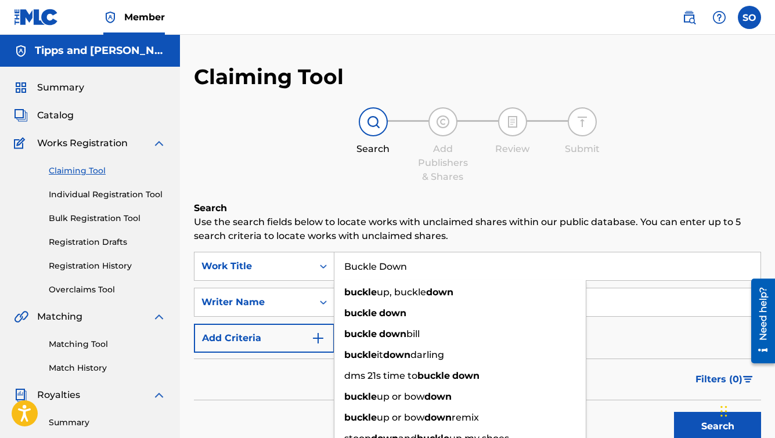
type input "Buckle Down"
click at [674, 412] on button "Search" at bounding box center [717, 426] width 87 height 29
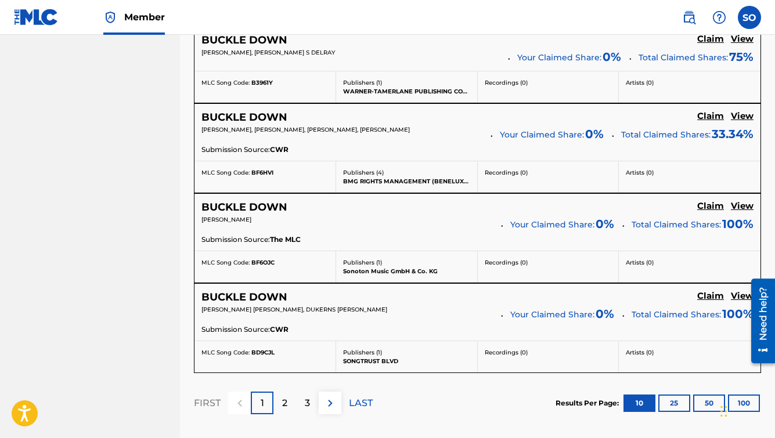
scroll to position [925, 0]
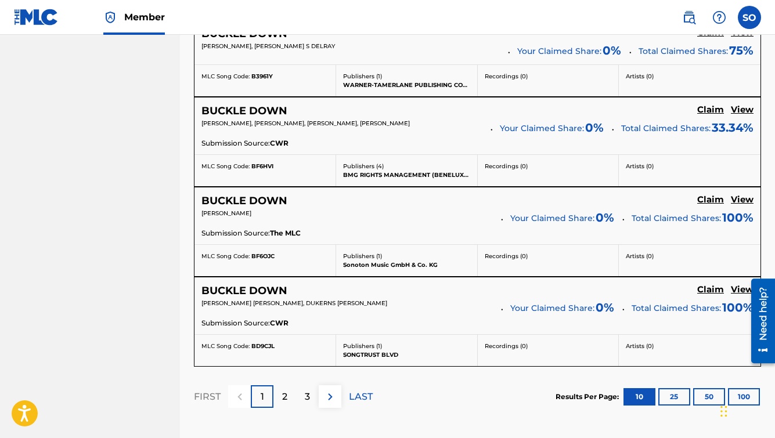
click at [287, 401] on p "2" at bounding box center [284, 397] width 5 height 14
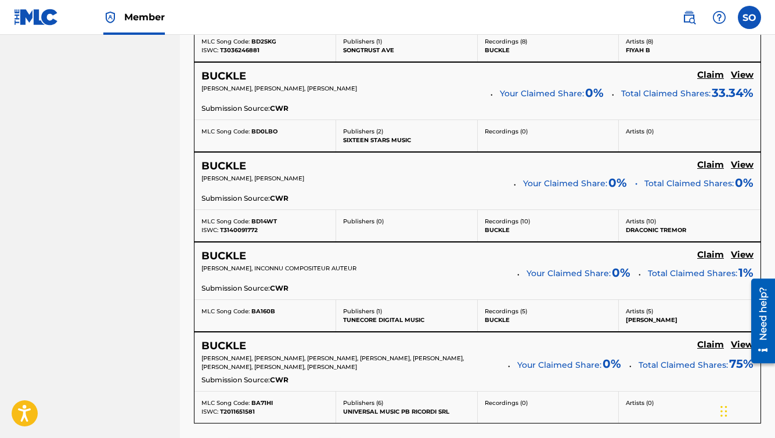
scroll to position [1088, 0]
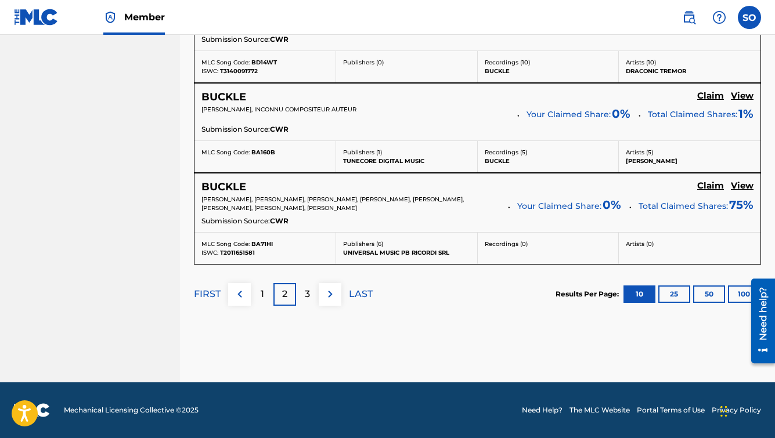
click at [312, 294] on div "3" at bounding box center [307, 294] width 23 height 23
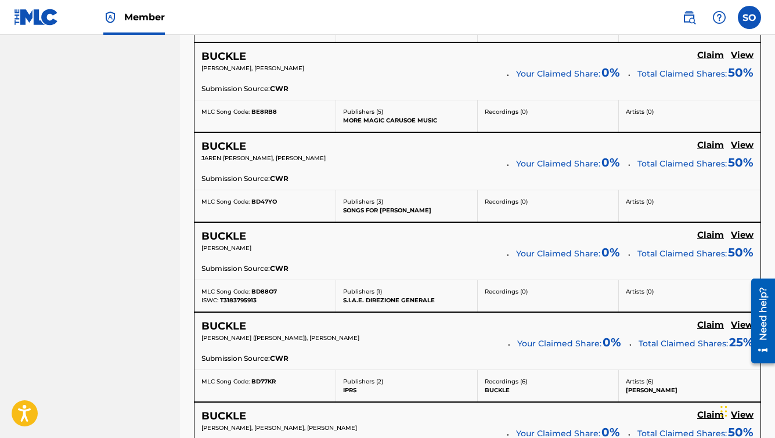
scroll to position [1089, 0]
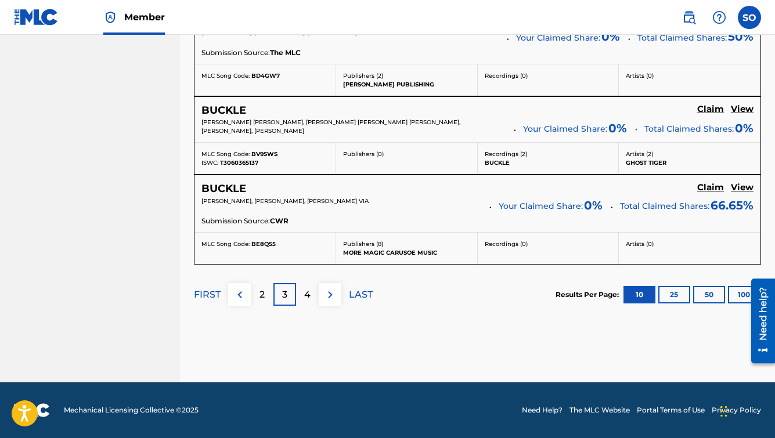
click at [307, 292] on p "4" at bounding box center [307, 295] width 6 height 14
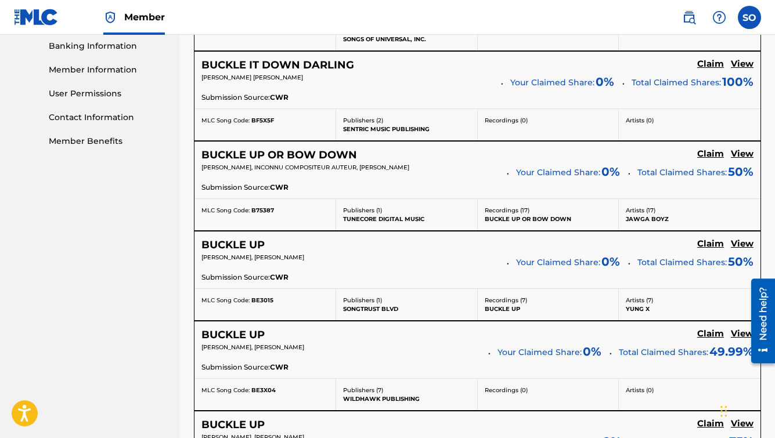
scroll to position [0, 0]
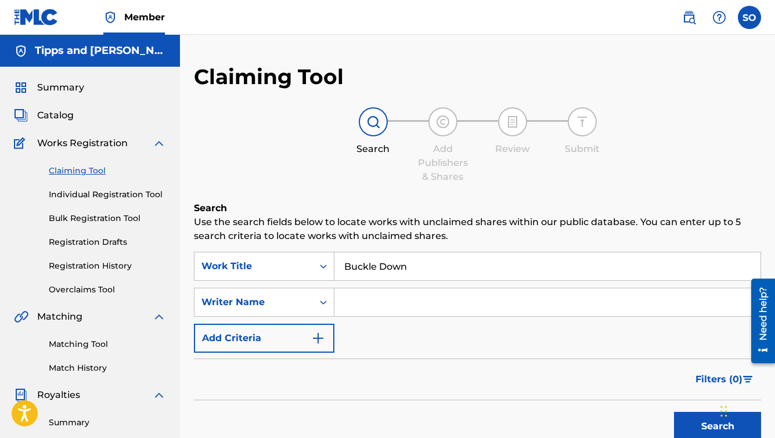
click at [369, 304] on input "Search Form" at bounding box center [547, 303] width 426 height 28
type input "[PERSON_NAME]"
click at [674, 412] on button "Search" at bounding box center [717, 426] width 87 height 29
click at [440, 129] on div at bounding box center [443, 121] width 29 height 29
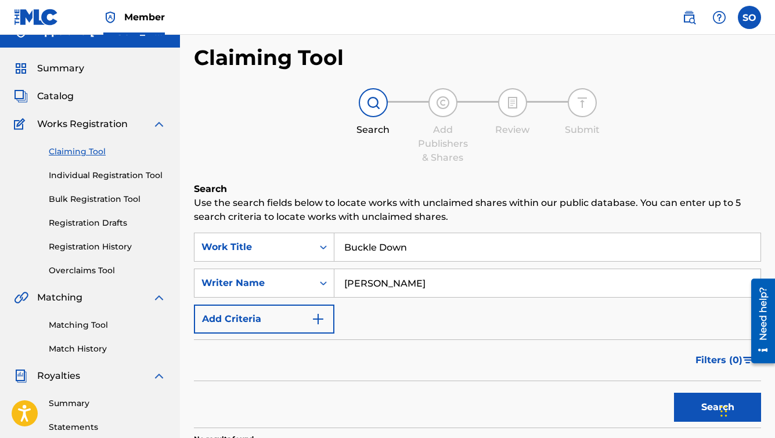
scroll to position [20, 0]
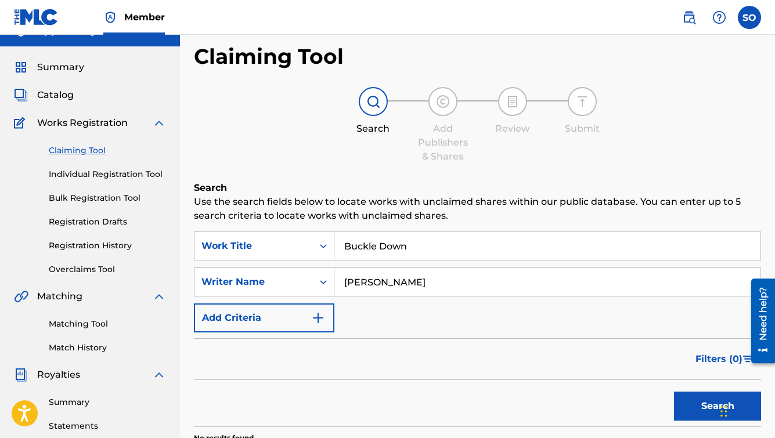
click at [116, 199] on link "Bulk Registration Tool" at bounding box center [107, 198] width 117 height 12
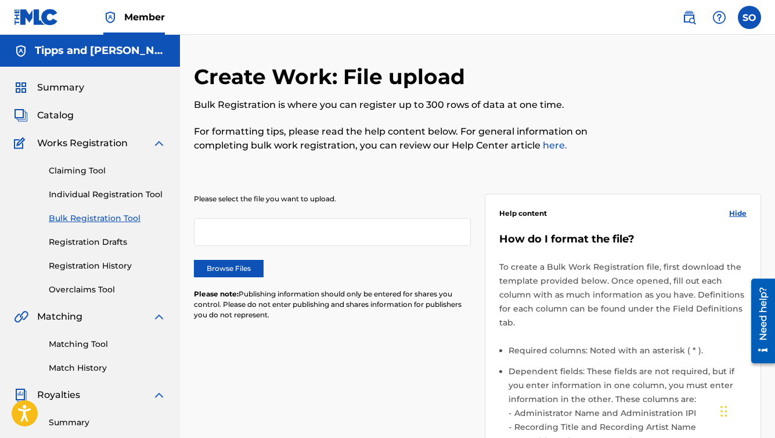
click at [126, 195] on link "Individual Registration Tool" at bounding box center [107, 195] width 117 height 12
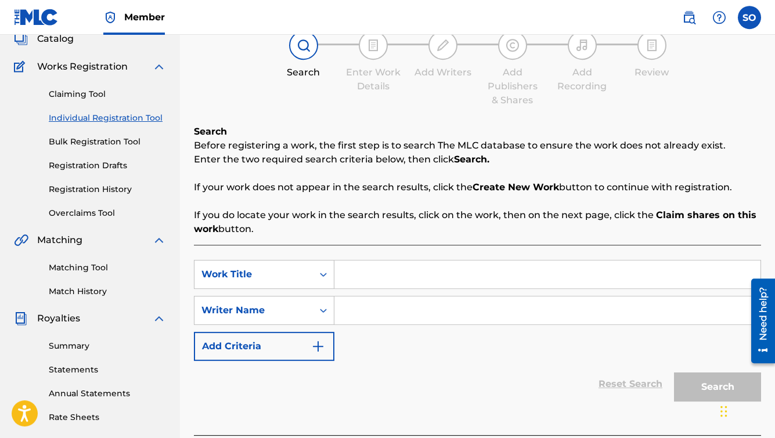
scroll to position [84, 0]
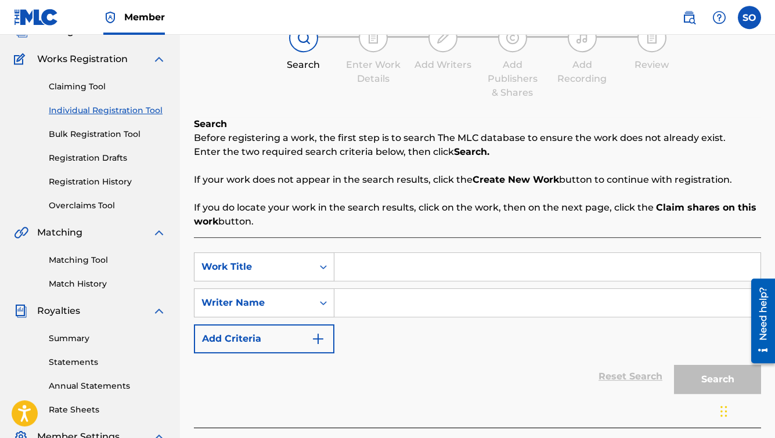
click at [423, 276] on input "Search Form" at bounding box center [547, 267] width 426 height 28
type input "Buckle Down"
click at [409, 309] on input "Search Form" at bounding box center [547, 303] width 426 height 28
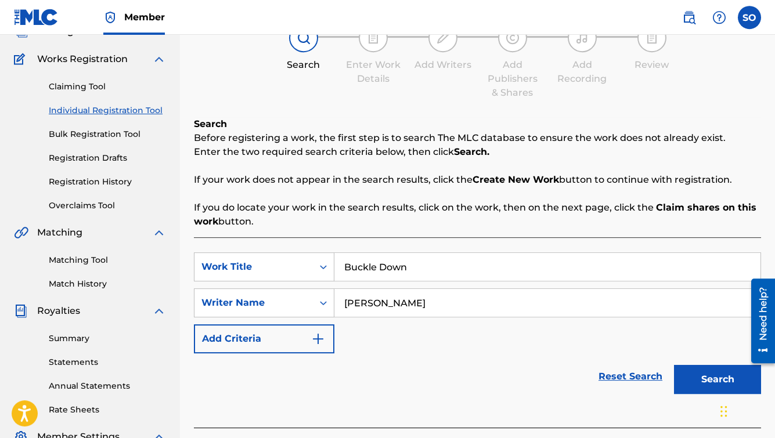
type input "[PERSON_NAME]"
click at [685, 372] on button "Search" at bounding box center [717, 379] width 87 height 29
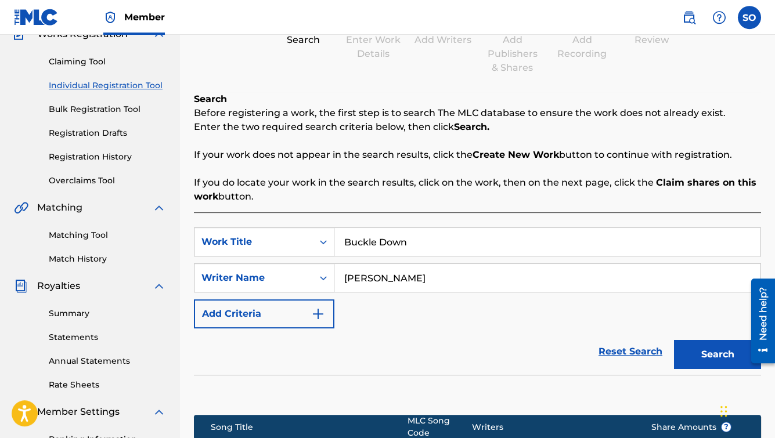
scroll to position [282, 0]
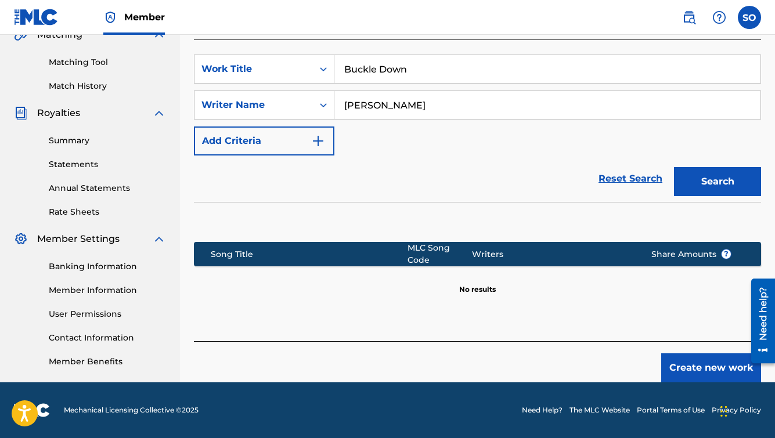
click at [696, 368] on button "Create new work" at bounding box center [711, 368] width 100 height 29
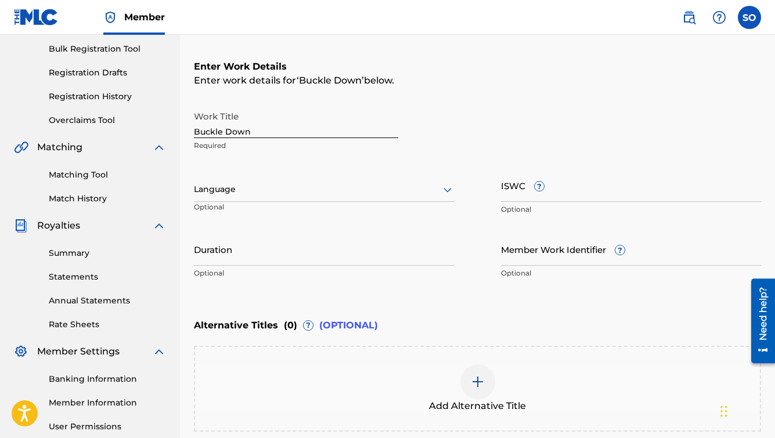
scroll to position [169, 0]
click at [508, 187] on input "ISWC ?" at bounding box center [631, 186] width 261 height 33
paste input "T3345516209"
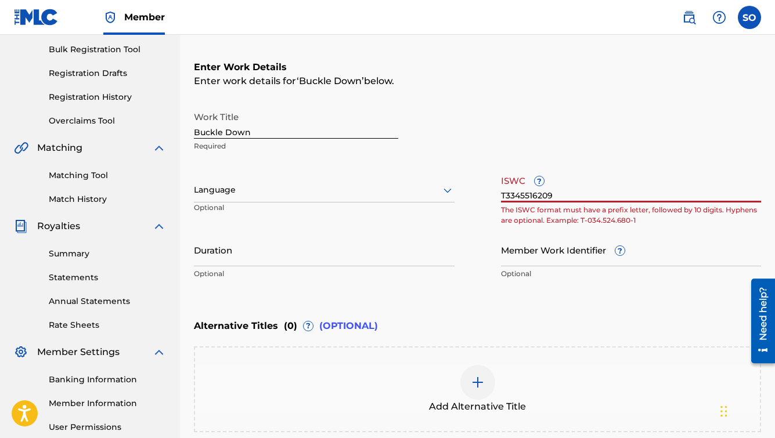
type input "T3345516209"
click at [520, 195] on input "T3345516209" at bounding box center [631, 186] width 261 height 33
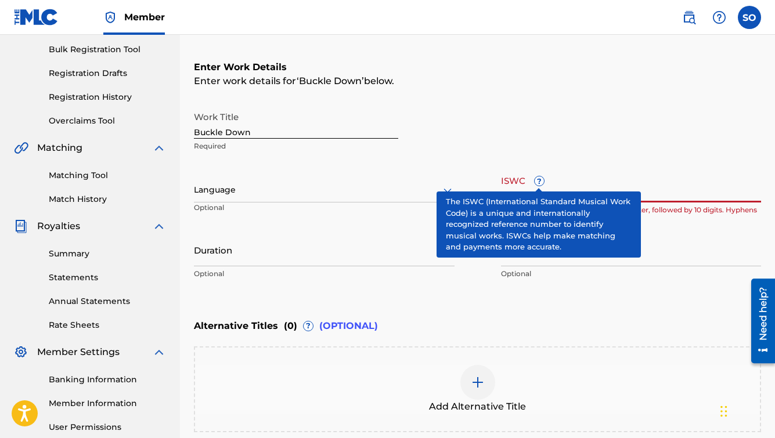
click at [540, 184] on span "?" at bounding box center [539, 181] width 9 height 9
click at [540, 184] on input "T3345516209" at bounding box center [631, 186] width 261 height 33
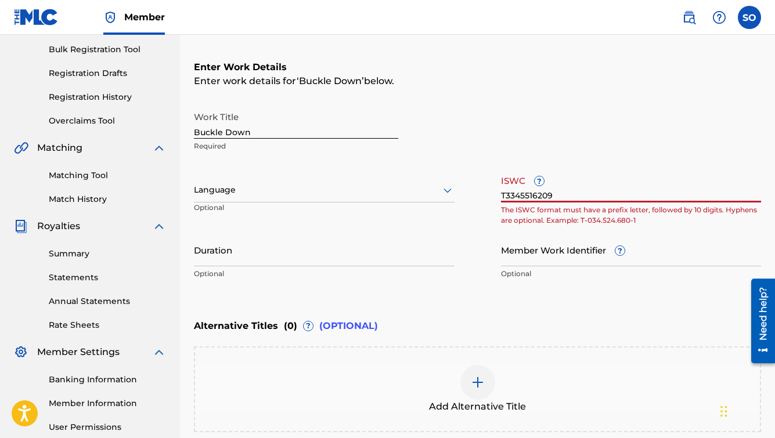
click at [553, 156] on div "Work Title Buckle Down Required" at bounding box center [477, 132] width 567 height 52
click at [547, 198] on input "T3345516209" at bounding box center [631, 186] width 261 height 33
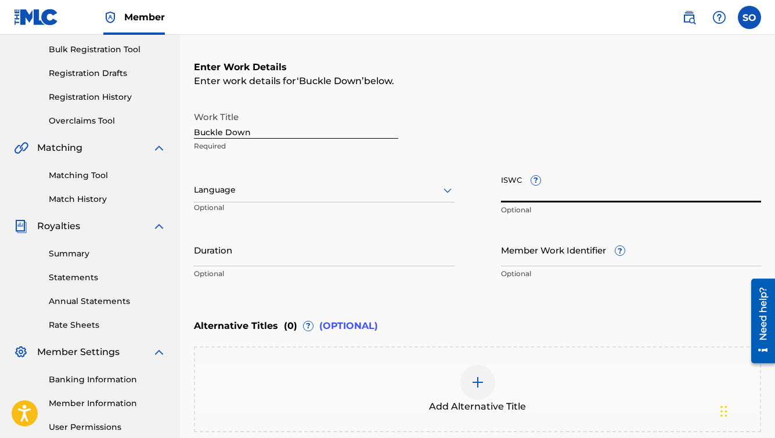
scroll to position [289, 0]
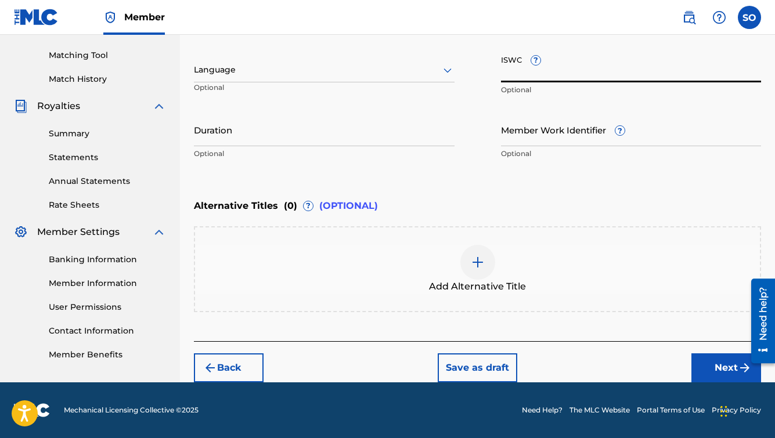
click at [707, 363] on button "Next" at bounding box center [727, 368] width 70 height 29
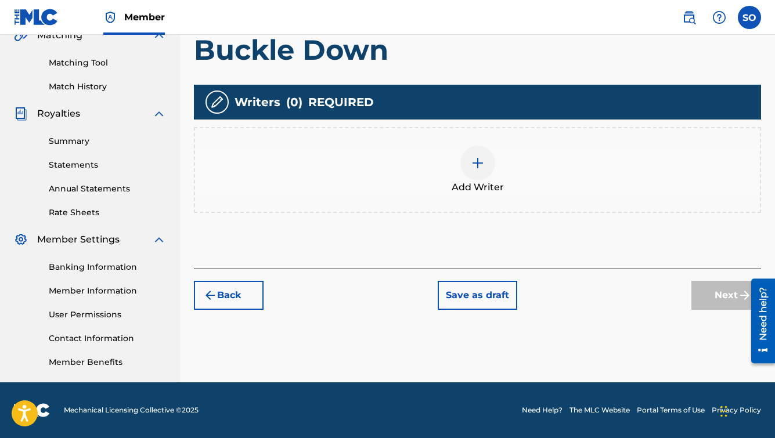
click at [481, 170] on div at bounding box center [478, 163] width 35 height 35
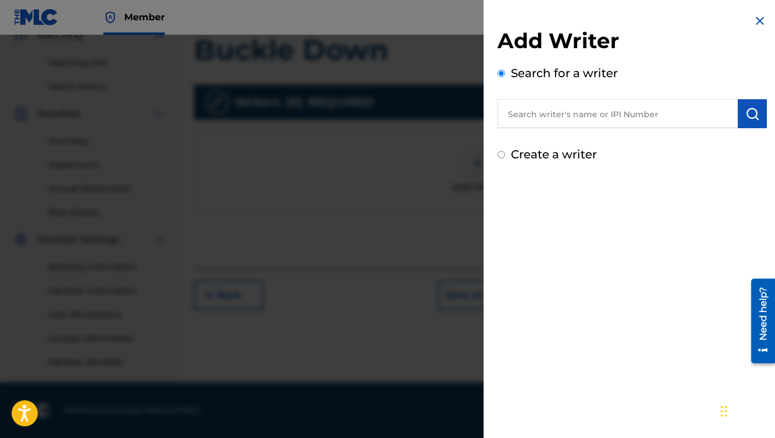
click at [538, 117] on input "text" at bounding box center [618, 113] width 240 height 29
type input "[PERSON_NAME]"
click at [656, 173] on div "Add Writer Search for a writer [PERSON_NAME] Create a writer" at bounding box center [632, 88] width 297 height 177
click at [754, 114] on img "submit" at bounding box center [753, 114] width 14 height 14
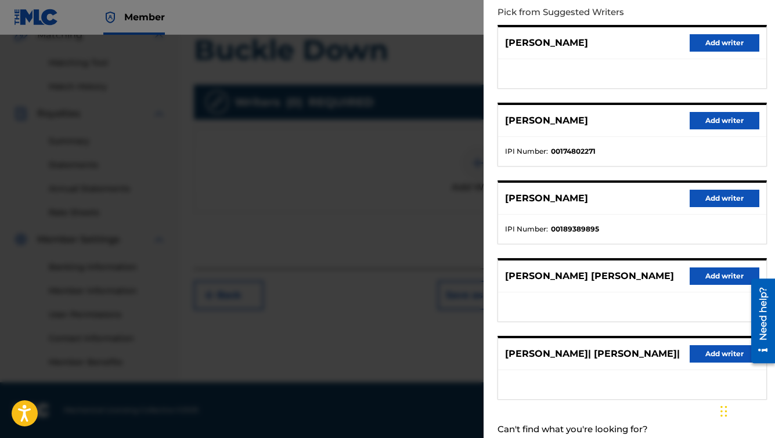
scroll to position [0, 0]
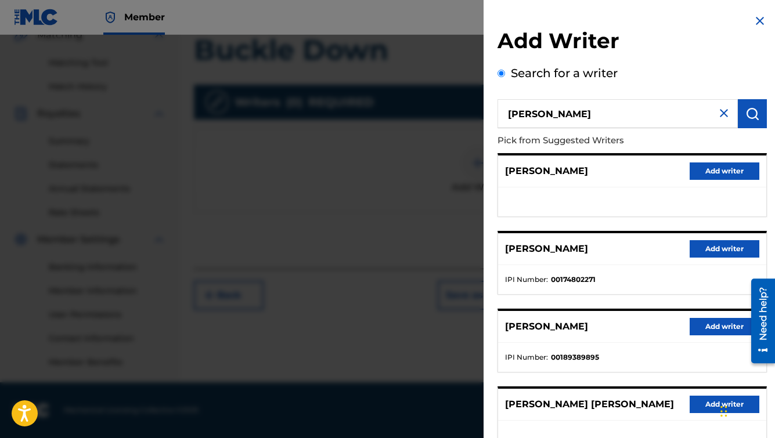
click at [726, 114] on img at bounding box center [724, 113] width 14 height 14
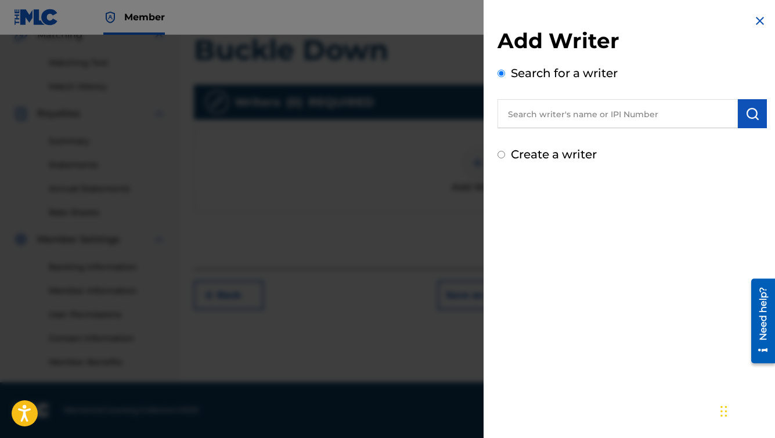
click at [606, 115] on input "text" at bounding box center [618, 113] width 240 height 29
type input "[PERSON_NAME]"
click at [755, 113] on img "submit" at bounding box center [753, 114] width 14 height 14
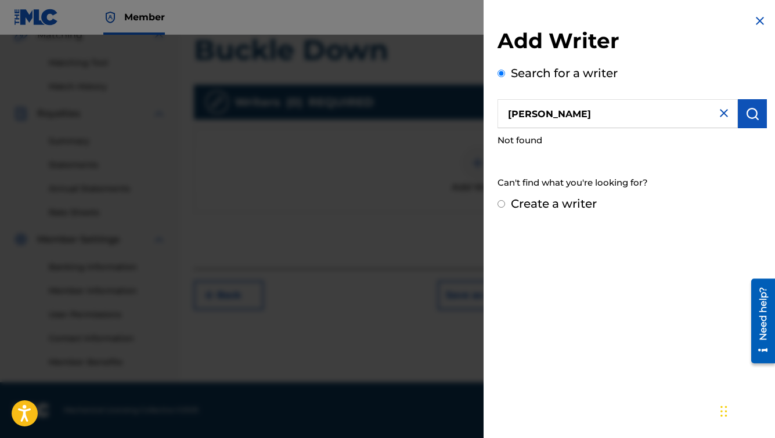
click at [724, 113] on img at bounding box center [724, 113] width 14 height 14
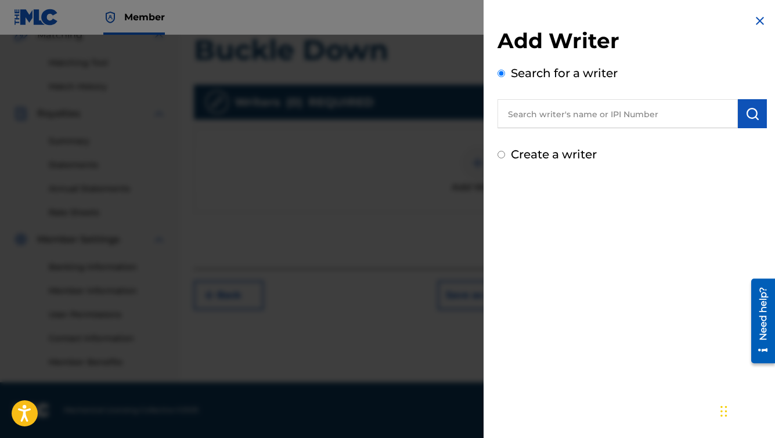
click at [762, 19] on img at bounding box center [760, 21] width 14 height 14
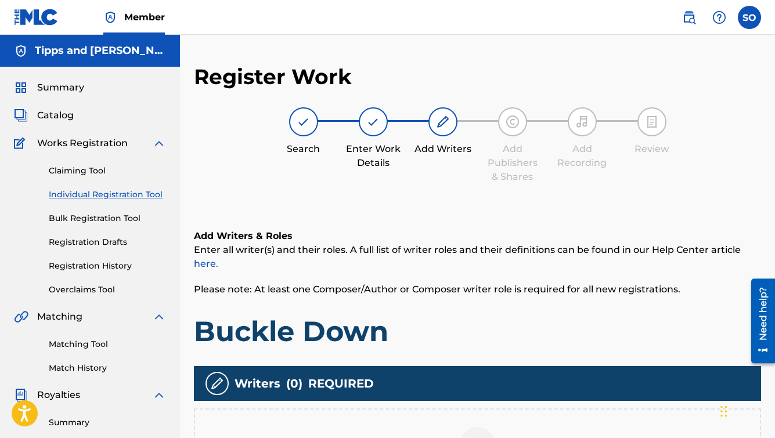
click at [63, 88] on span "Summary" at bounding box center [60, 88] width 47 height 14
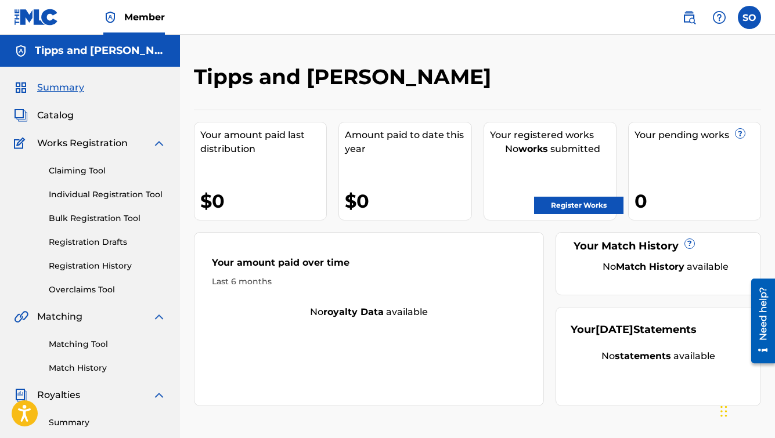
click at [688, 20] on img at bounding box center [689, 17] width 14 height 14
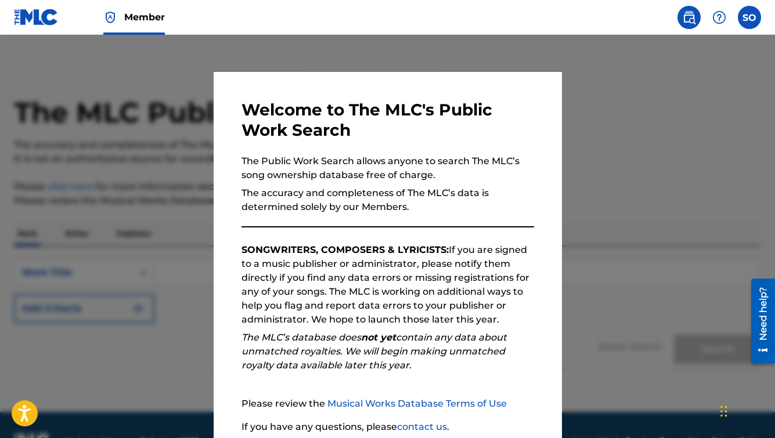
click at [651, 220] on div at bounding box center [387, 254] width 775 height 438
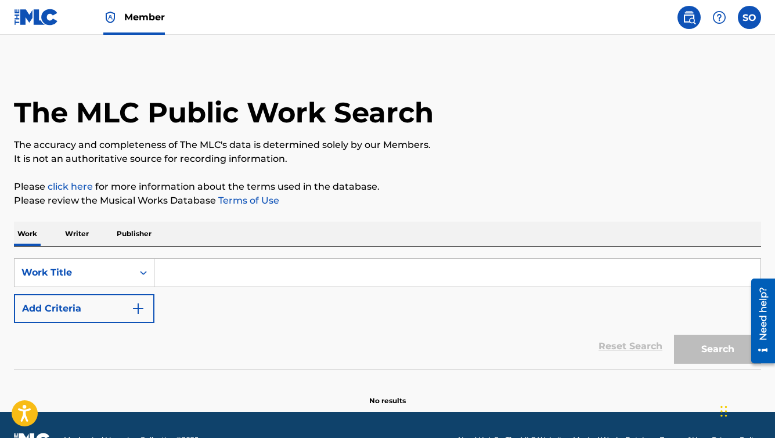
click at [750, 19] on label at bounding box center [749, 17] width 23 height 23
click at [750, 17] on input "SO [PERSON_NAME] [EMAIL_ADDRESS][DOMAIN_NAME] Notification Preferences Profile …" at bounding box center [750, 17] width 0 height 0
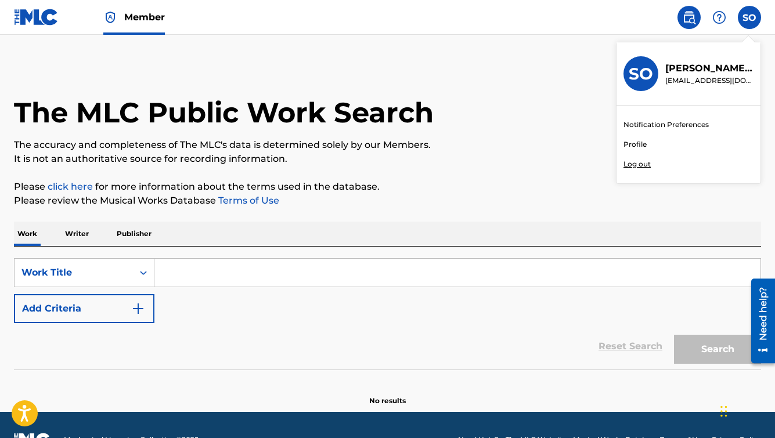
click at [642, 142] on link "Profile" at bounding box center [635, 144] width 23 height 10
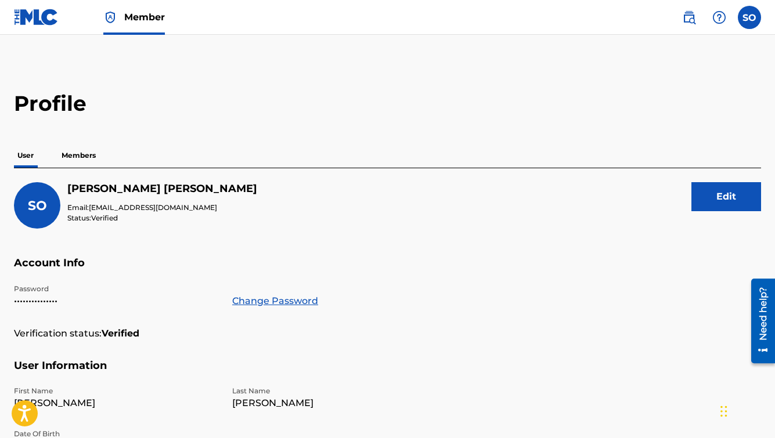
click at [717, 19] on img at bounding box center [720, 17] width 14 height 14
click at [382, 50] on main "Profile User Members SO [PERSON_NAME] Email: [EMAIL_ADDRESS][DOMAIN_NAME] Statu…" at bounding box center [387, 380] width 775 height 691
click at [145, 14] on span "Member" at bounding box center [144, 16] width 41 height 13
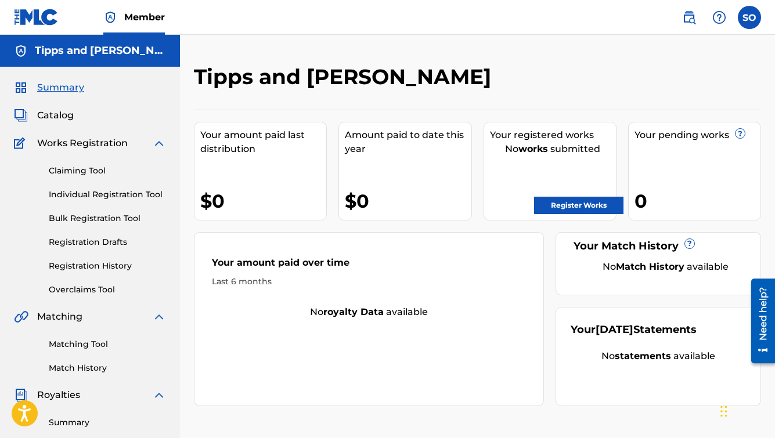
click at [121, 194] on link "Individual Registration Tool" at bounding box center [107, 195] width 117 height 12
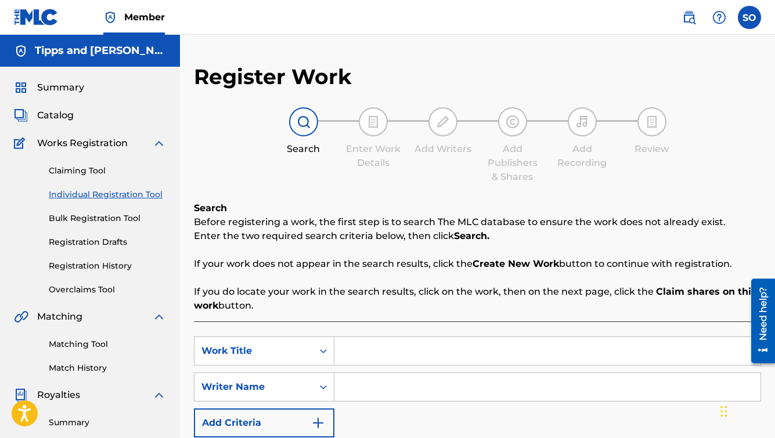
click at [105, 218] on link "Bulk Registration Tool" at bounding box center [107, 219] width 117 height 12
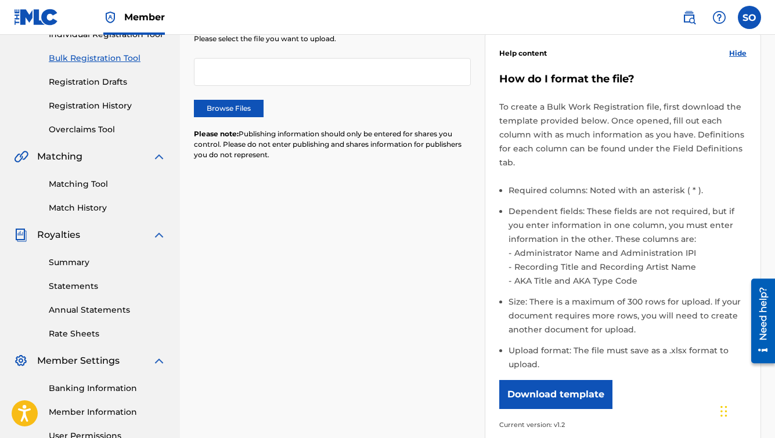
scroll to position [163, 0]
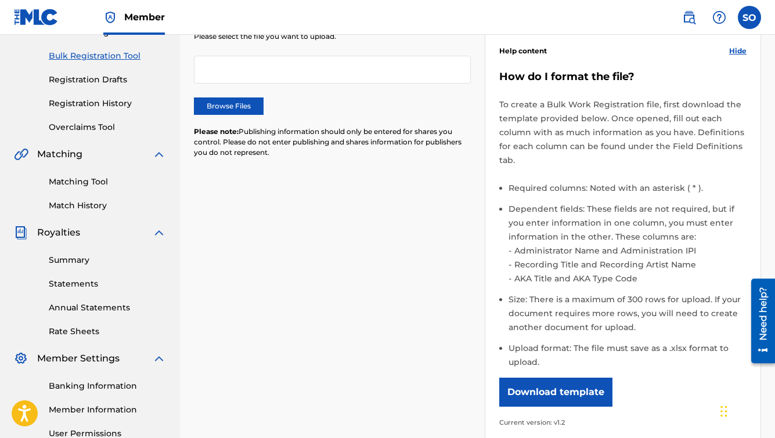
click at [532, 394] on button "Download template" at bounding box center [555, 392] width 113 height 29
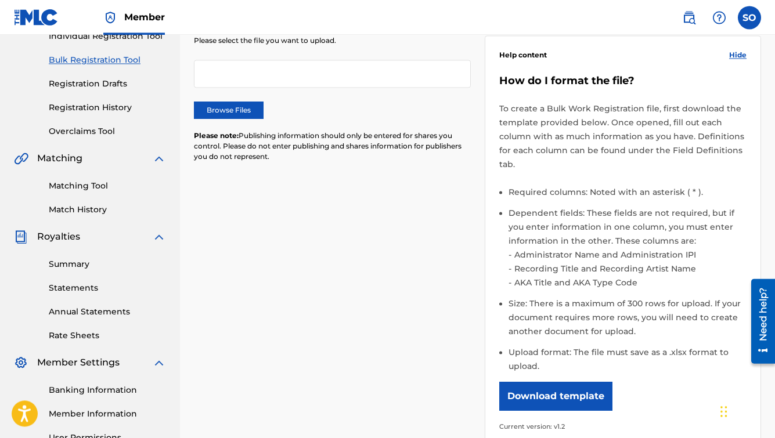
scroll to position [160, 0]
